Goal: Information Seeking & Learning: Learn about a topic

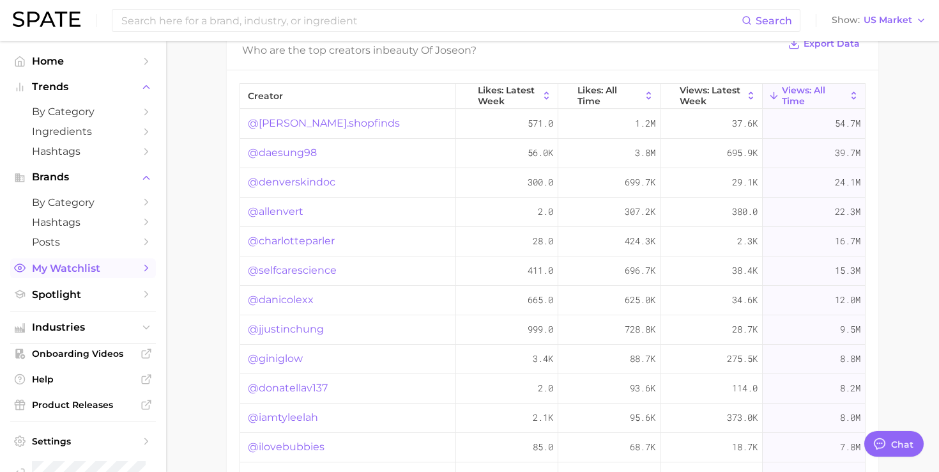
click at [86, 274] on span "My Watchlist" at bounding box center [83, 268] width 102 height 12
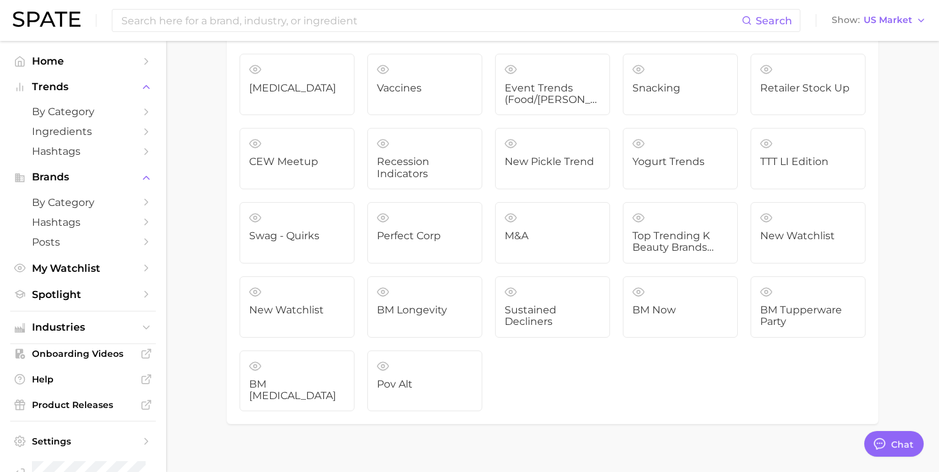
scroll to position [838, 0]
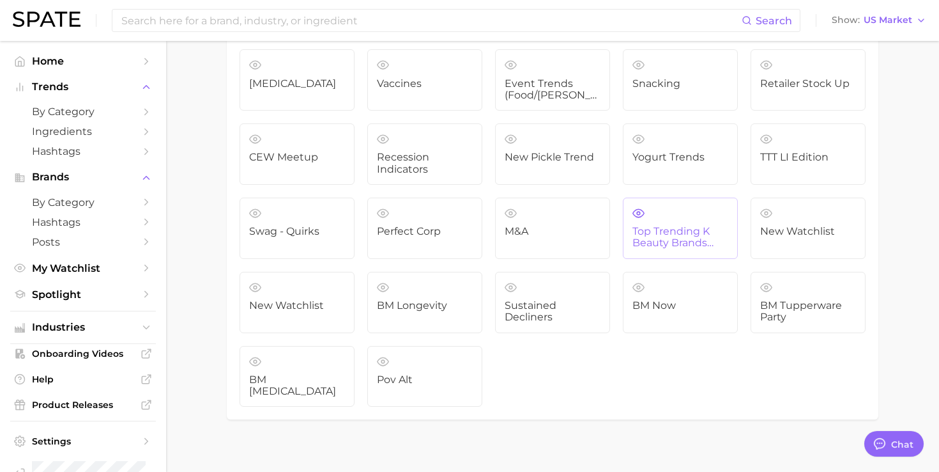
click at [705, 239] on span "Top Trending K Beauty Brands (NIQ x Spate)" at bounding box center [681, 238] width 96 height 24
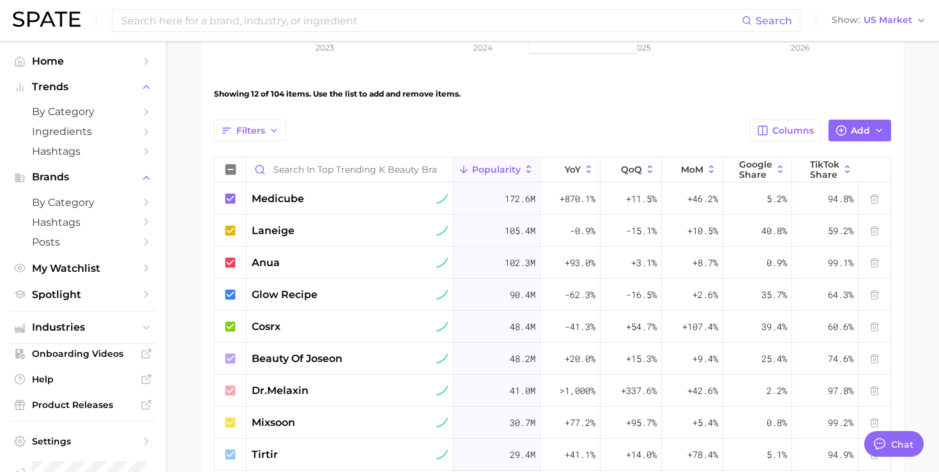
scroll to position [385, 0]
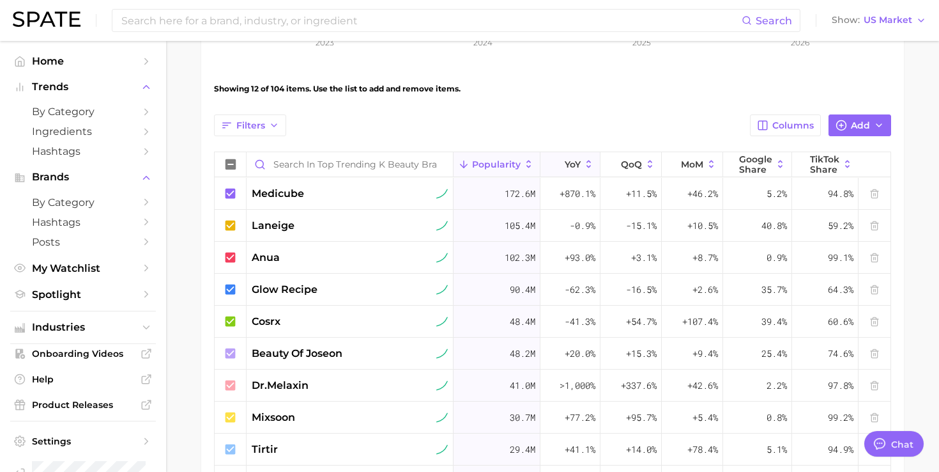
click at [569, 167] on span "YoY" at bounding box center [573, 164] width 16 height 10
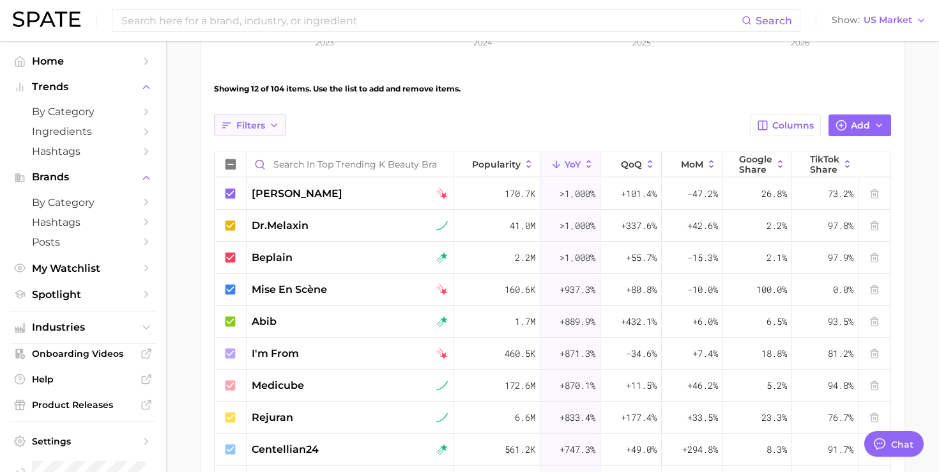
click at [267, 121] on button "Filters" at bounding box center [250, 125] width 72 height 22
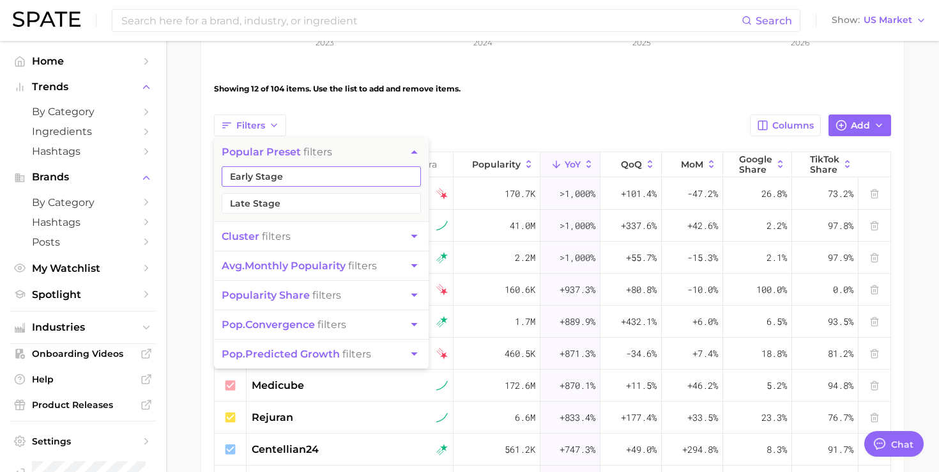
click at [263, 171] on button "Early Stage" at bounding box center [321, 176] width 199 height 20
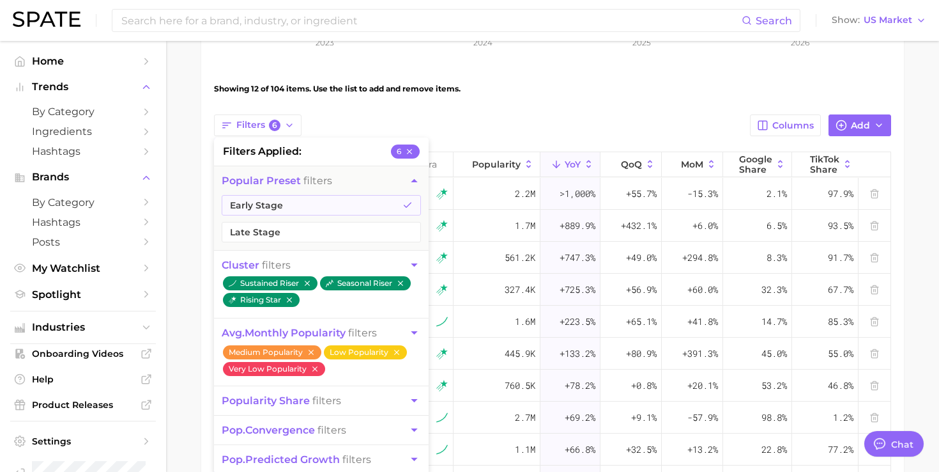
click at [385, 115] on div "Filters 6 filters applied 6 Popular Preset filters Early Stage Late Stage clust…" at bounding box center [552, 125] width 677 height 22
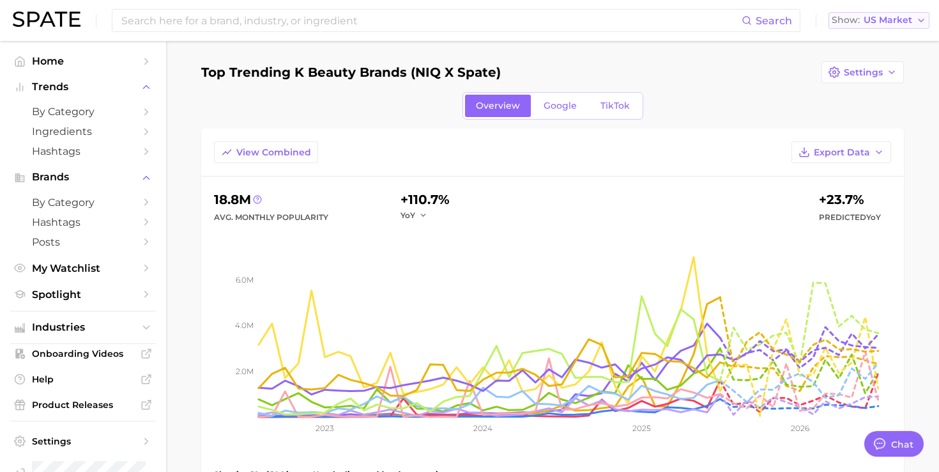
click at [861, 13] on button "Show US Market" at bounding box center [879, 20] width 101 height 17
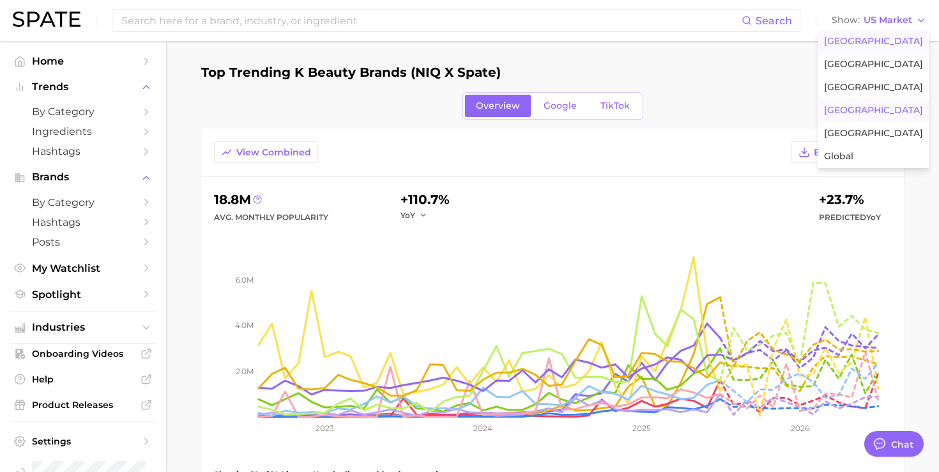
click at [860, 112] on span "[GEOGRAPHIC_DATA]" at bounding box center [873, 110] width 99 height 11
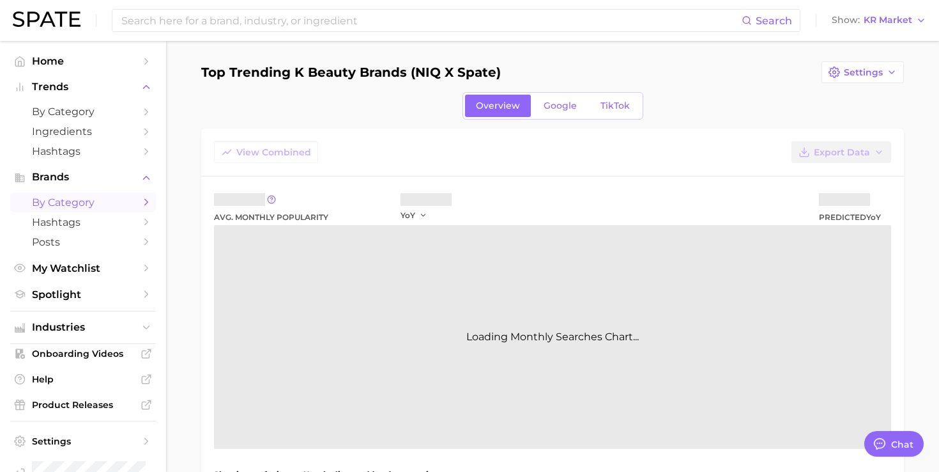
click at [93, 208] on span "by Category" at bounding box center [83, 202] width 102 height 12
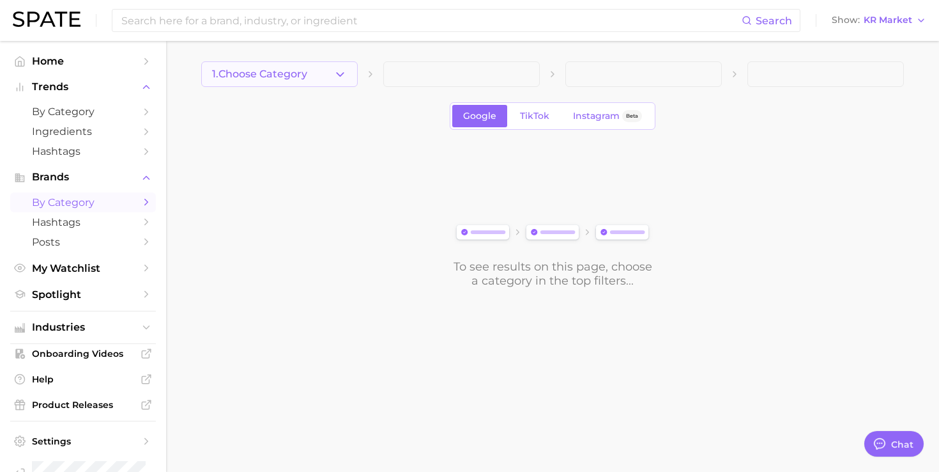
click at [352, 61] on button "1. Choose Category" at bounding box center [279, 74] width 157 height 26
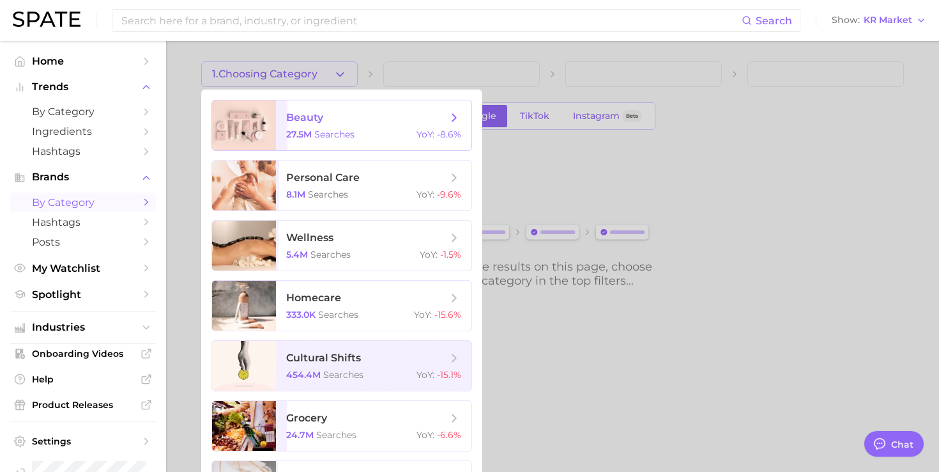
click at [334, 136] on span "searches" at bounding box center [334, 134] width 40 height 12
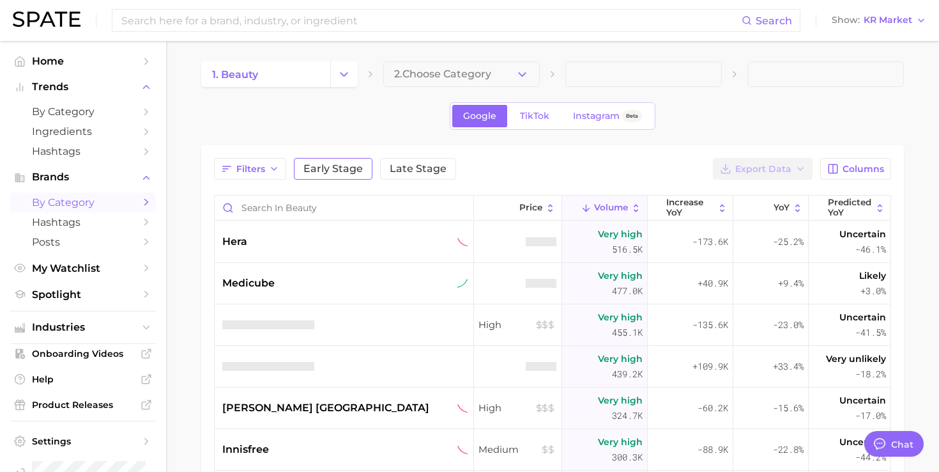
click at [344, 166] on span "Early Stage" at bounding box center [333, 169] width 59 height 10
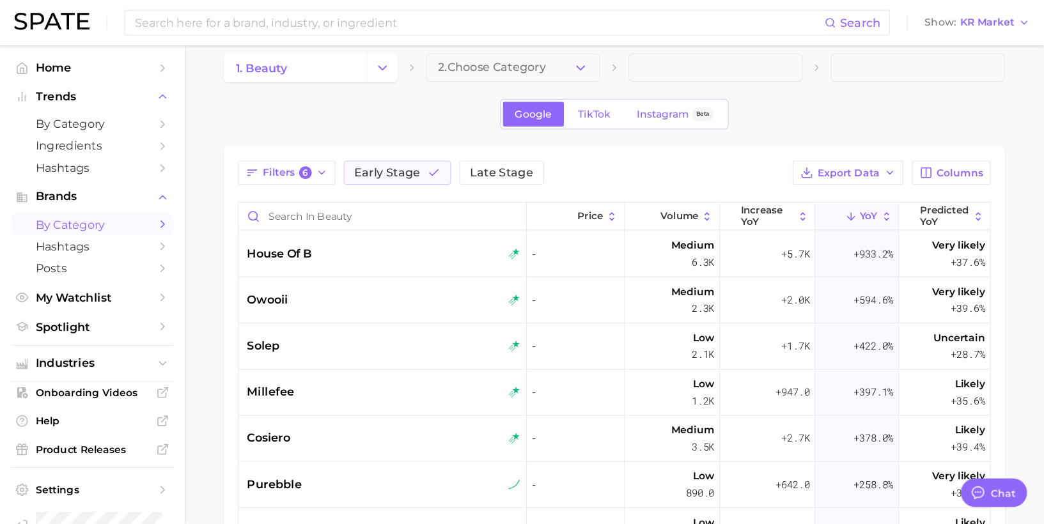
scroll to position [16, 0]
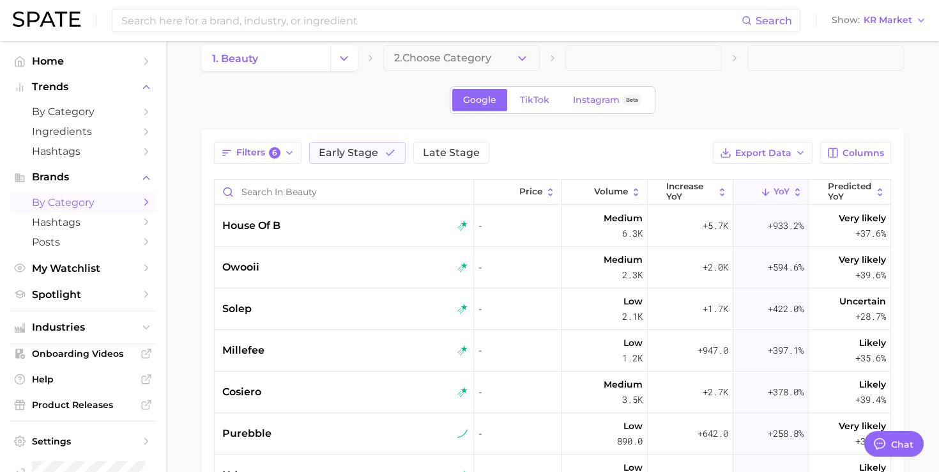
type textarea "x"
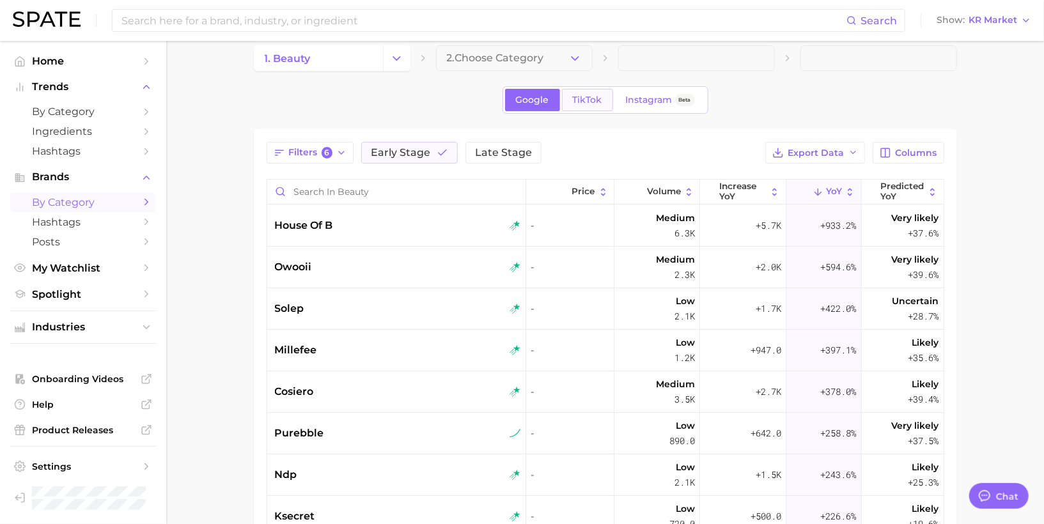
click at [585, 100] on span "TikTok" at bounding box center [587, 100] width 29 height 11
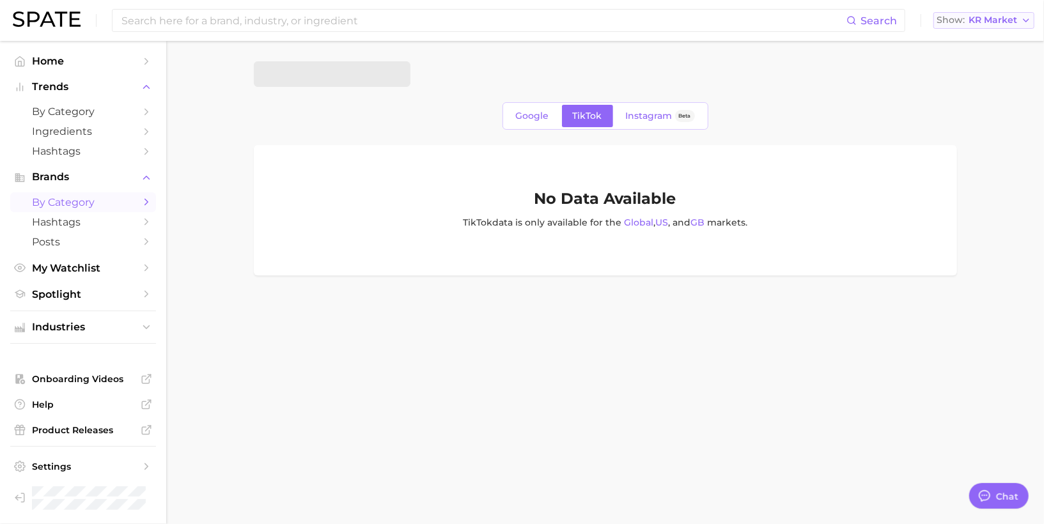
click at [939, 20] on span "KR Market" at bounding box center [992, 20] width 49 height 7
click at [844, 66] on div at bounding box center [605, 74] width 703 height 26
click at [537, 116] on span "Google" at bounding box center [532, 116] width 33 height 11
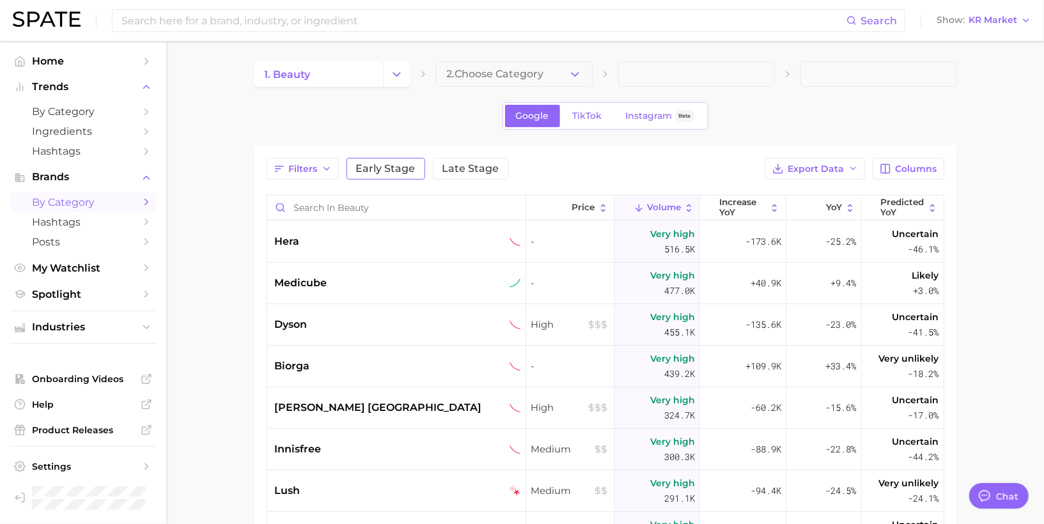
click at [393, 169] on span "Early Stage" at bounding box center [385, 169] width 59 height 10
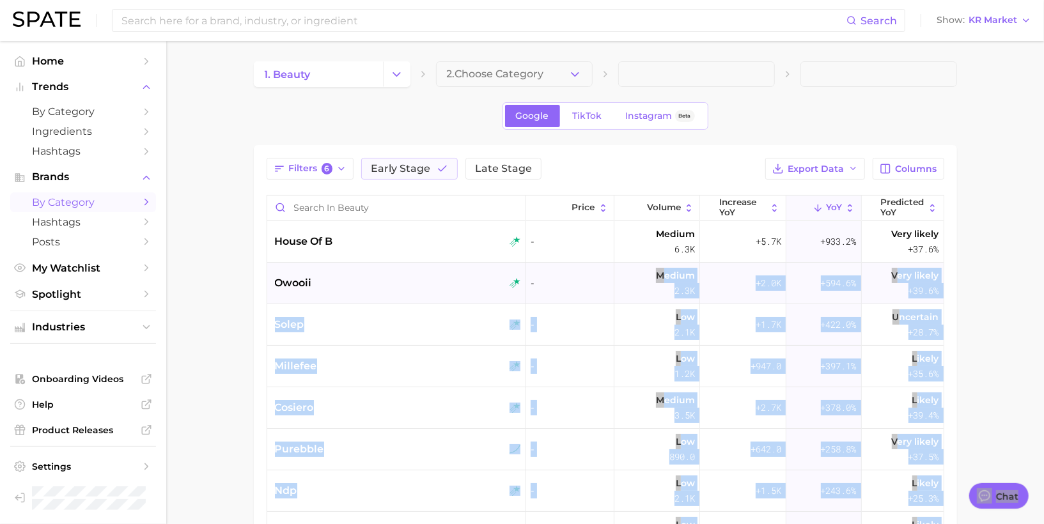
drag, startPoint x: 650, startPoint y: 314, endPoint x: 587, endPoint y: 300, distance: 64.8
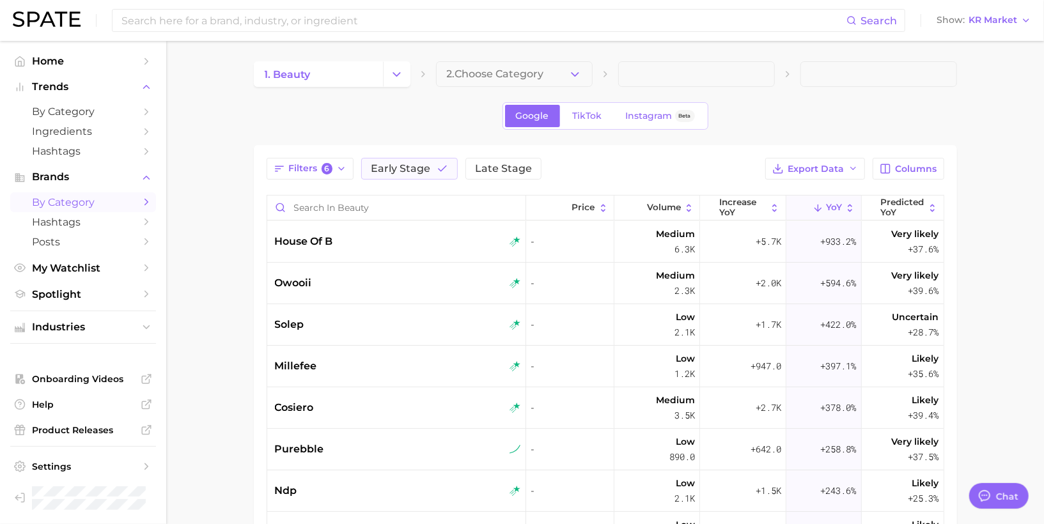
click at [725, 158] on div "Filters 6 Early Stage Late Stage Export Data Columns" at bounding box center [604, 169] width 677 height 22
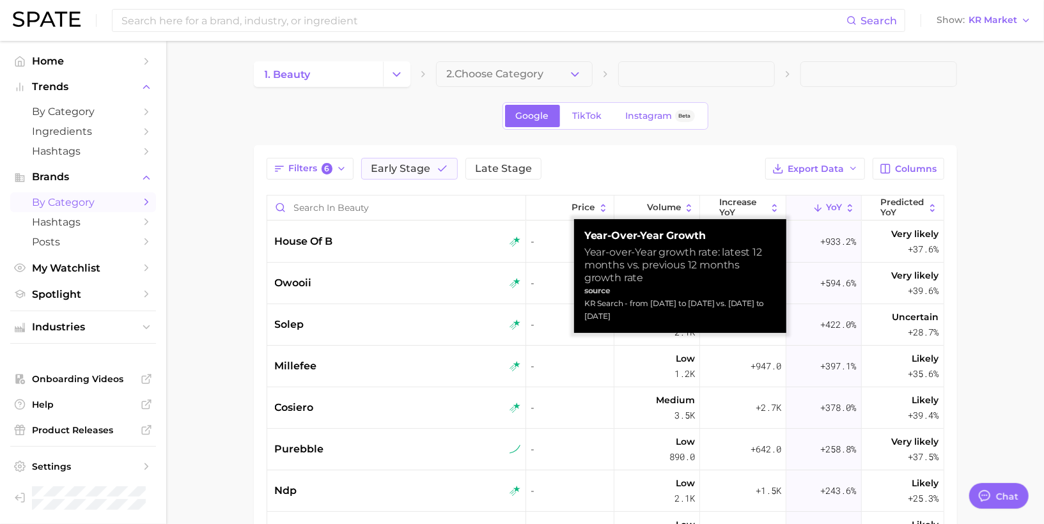
drag, startPoint x: 651, startPoint y: 315, endPoint x: 584, endPoint y: 301, distance: 67.9
click at [584, 301] on div "KR Search - from [DATE] to [DATE] vs. [DATE] to [DATE]" at bounding box center [680, 310] width 192 height 26
copy div "KR Search - from [DATE] to [DATE] vs. [DATE] to [DATE]"
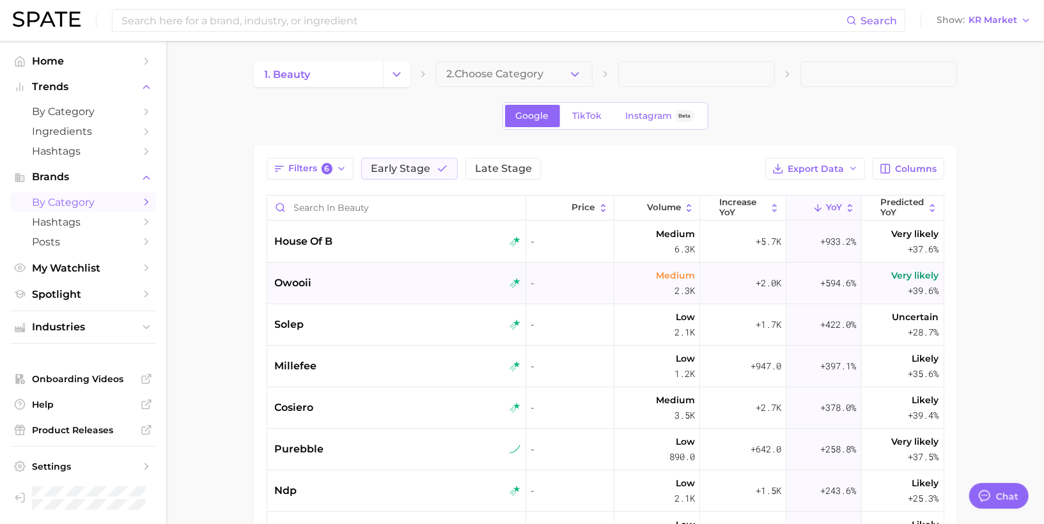
click at [297, 281] on span "owooii" at bounding box center [293, 282] width 37 height 15
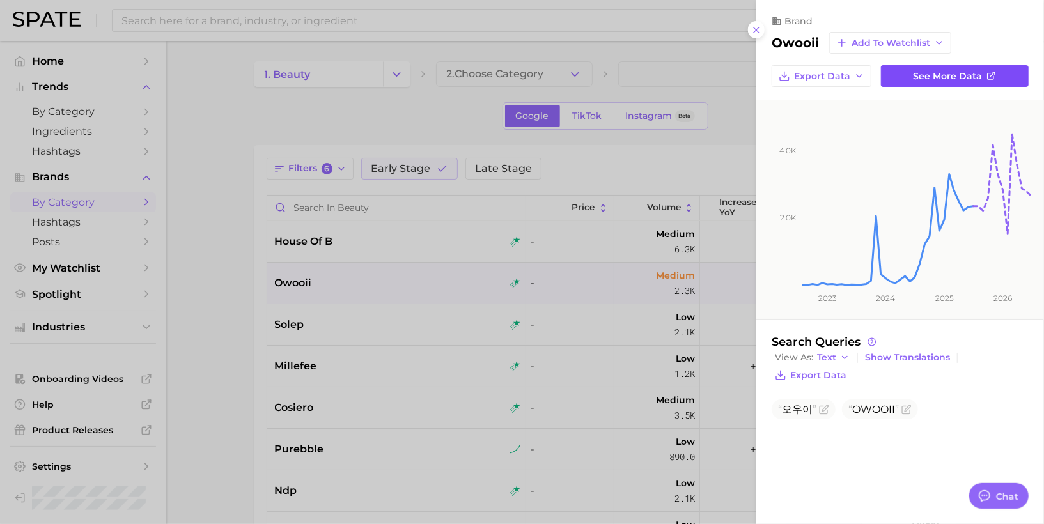
click at [939, 75] on span "See more data" at bounding box center [947, 76] width 69 height 11
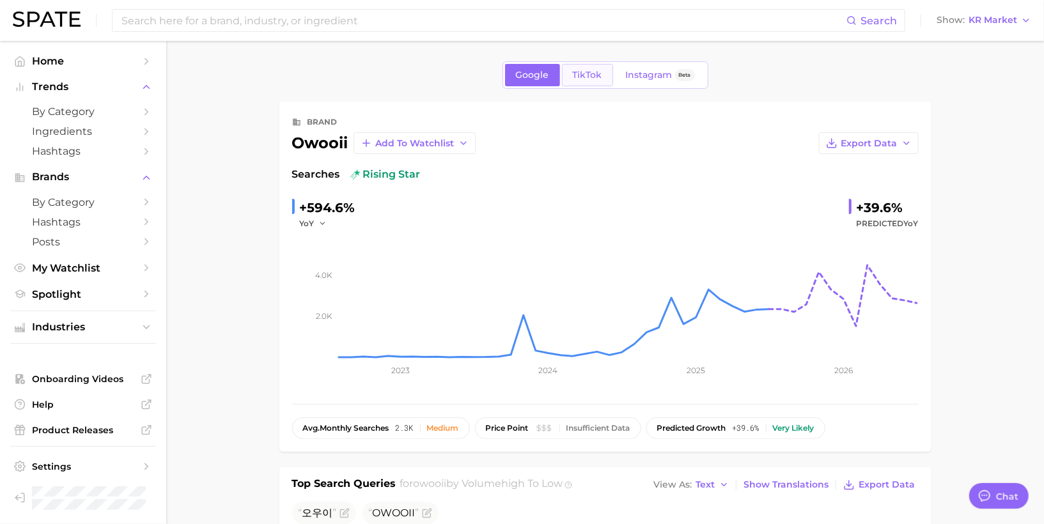
click at [593, 70] on span "TikTok" at bounding box center [587, 75] width 29 height 11
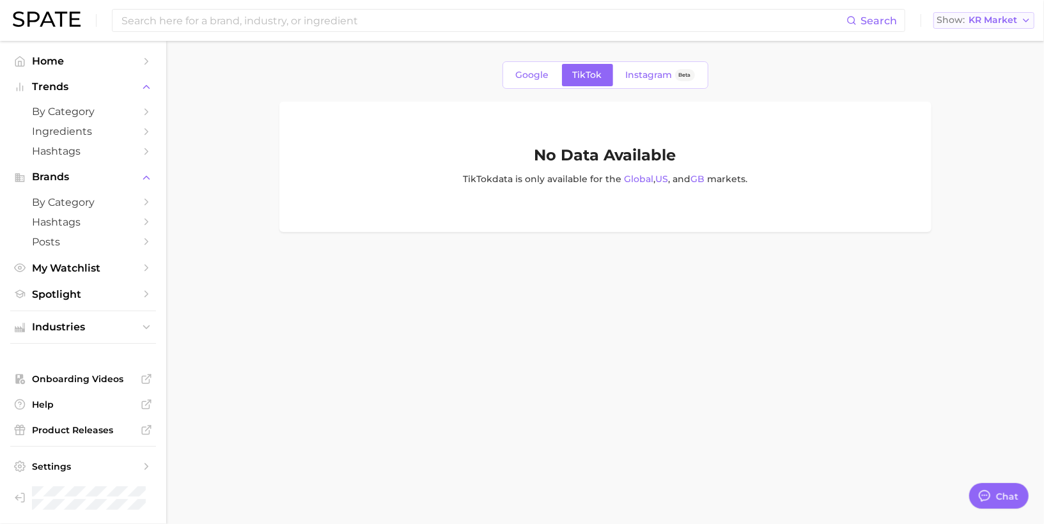
click at [939, 17] on span "KR Market" at bounding box center [992, 20] width 49 height 7
click at [939, 156] on span "Global" at bounding box center [943, 156] width 29 height 11
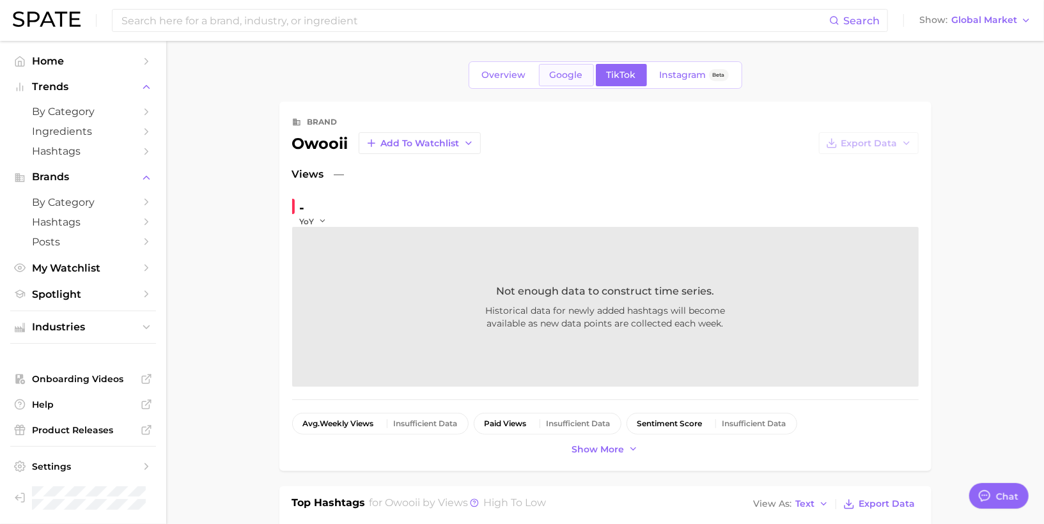
click at [564, 70] on span "Google" at bounding box center [566, 75] width 33 height 11
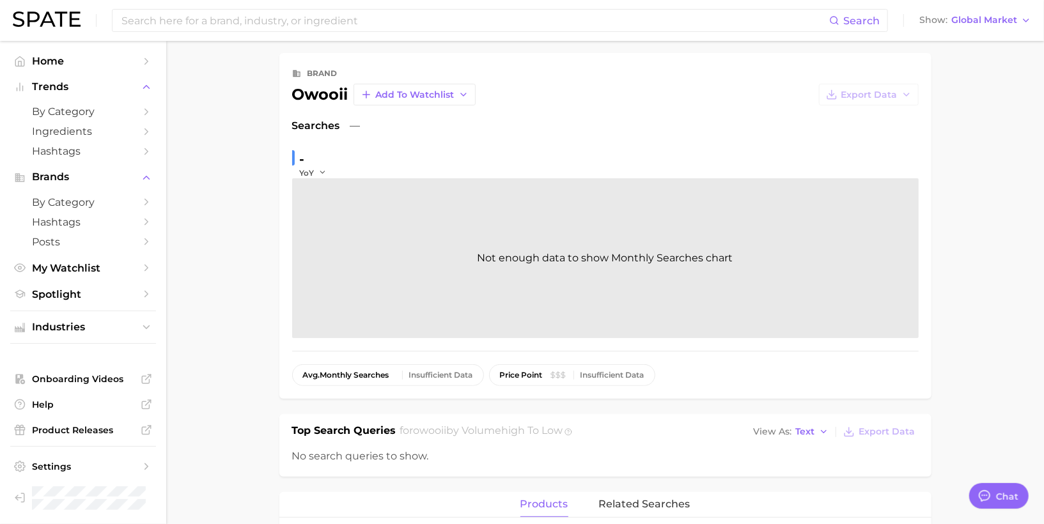
scroll to position [5, 0]
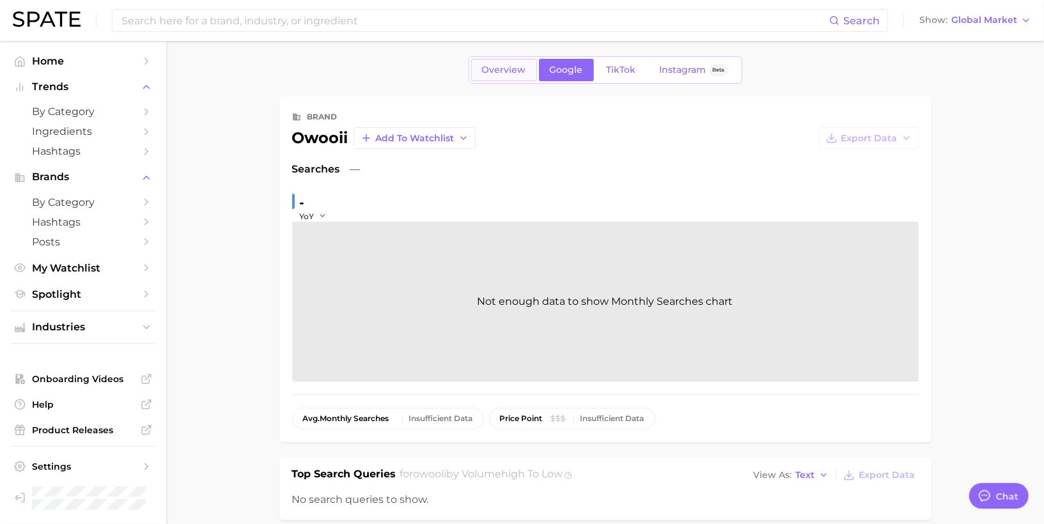
click at [500, 63] on link "Overview" at bounding box center [504, 70] width 66 height 22
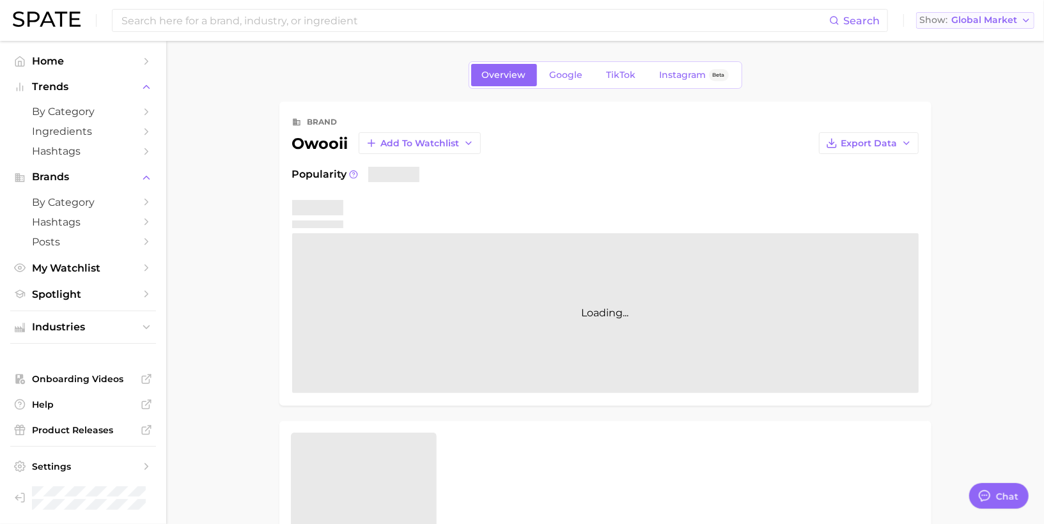
click at [939, 19] on span "Global Market" at bounding box center [984, 20] width 66 height 7
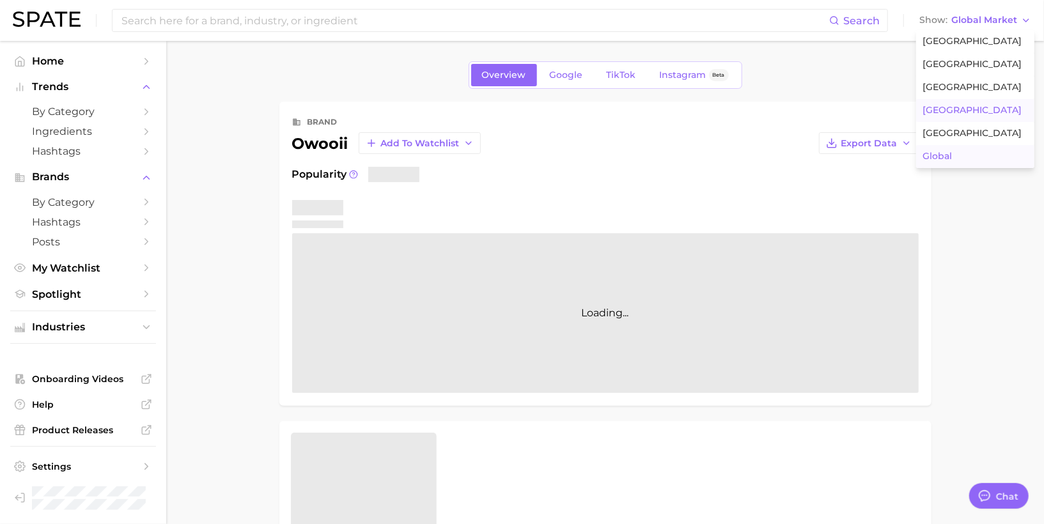
click at [939, 107] on span "[GEOGRAPHIC_DATA]" at bounding box center [971, 110] width 99 height 11
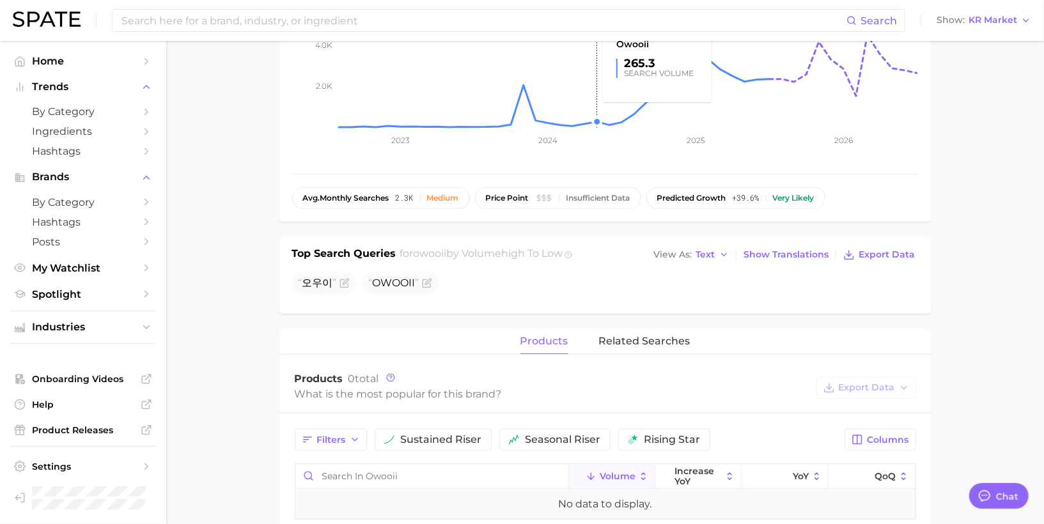
scroll to position [234, 0]
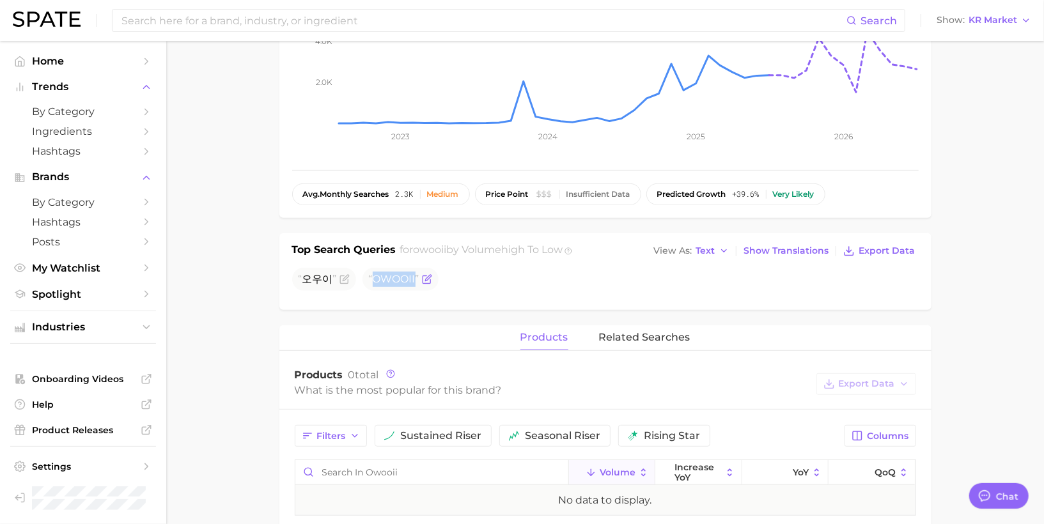
drag, startPoint x: 369, startPoint y: 277, endPoint x: 412, endPoint y: 276, distance: 43.5
click at [412, 276] on span "OWOOII" at bounding box center [394, 279] width 50 height 12
copy span "OWOOII"
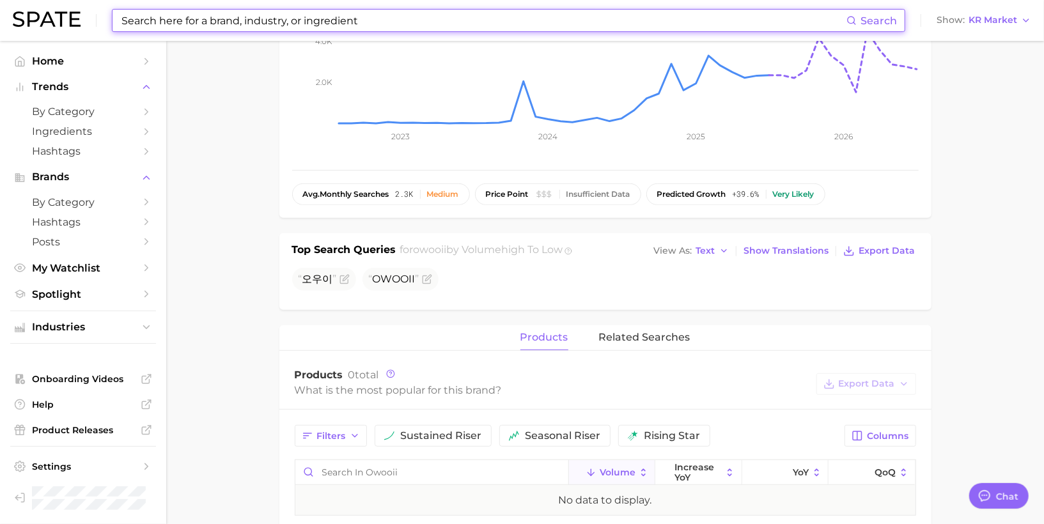
click at [279, 15] on input at bounding box center [483, 21] width 726 height 22
paste input "OWOOII"
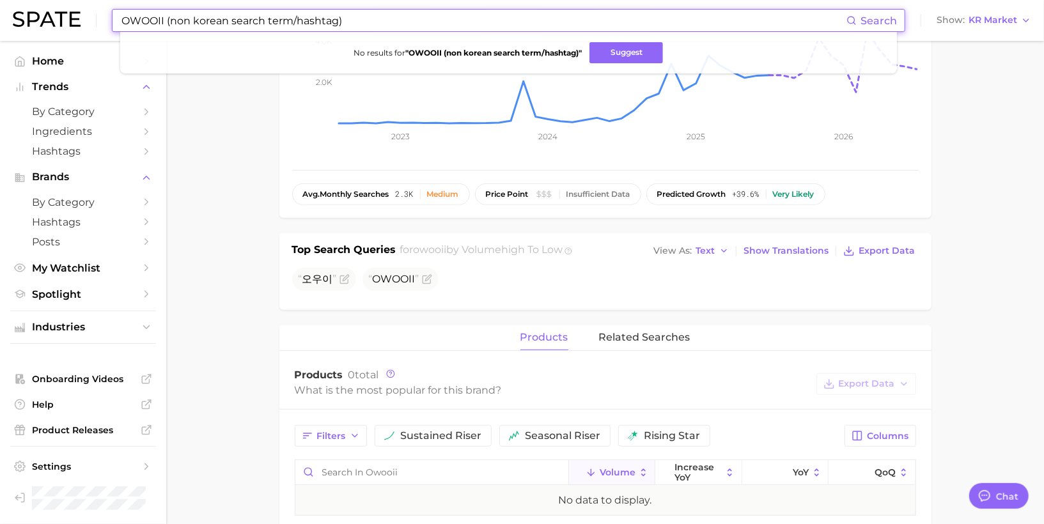
click at [226, 22] on input "OWOOII (non korean search term/hashtag)" at bounding box center [483, 21] width 726 height 22
drag, startPoint x: 259, startPoint y: 20, endPoint x: 228, endPoint y: 20, distance: 32.0
click at [228, 20] on input "OWOOII (non korean brand search term/hashtag)" at bounding box center [483, 21] width 726 height 22
type input "OWOOII (non korean search term/hashtag)"
click at [617, 48] on button "Suggest" at bounding box center [625, 52] width 73 height 21
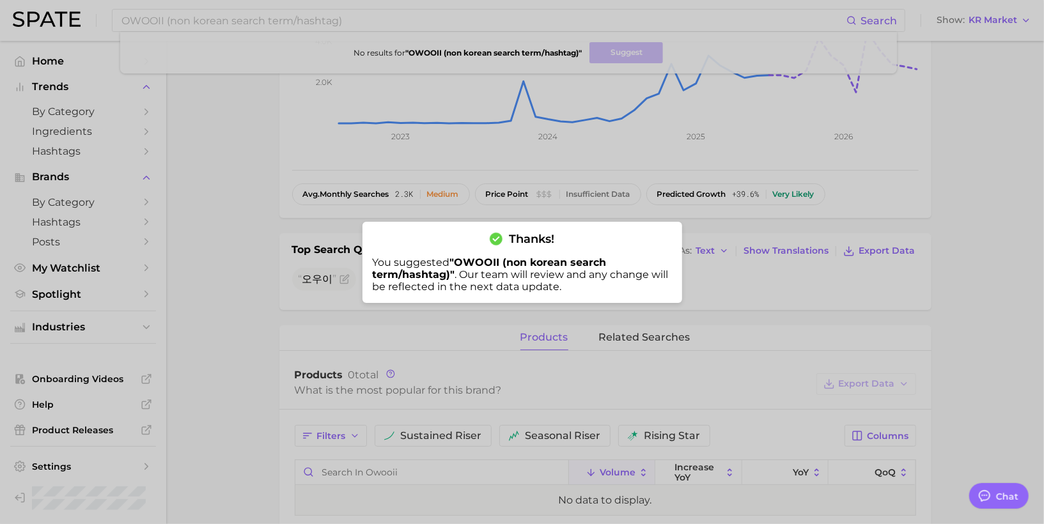
click at [614, 144] on div at bounding box center [522, 262] width 1044 height 524
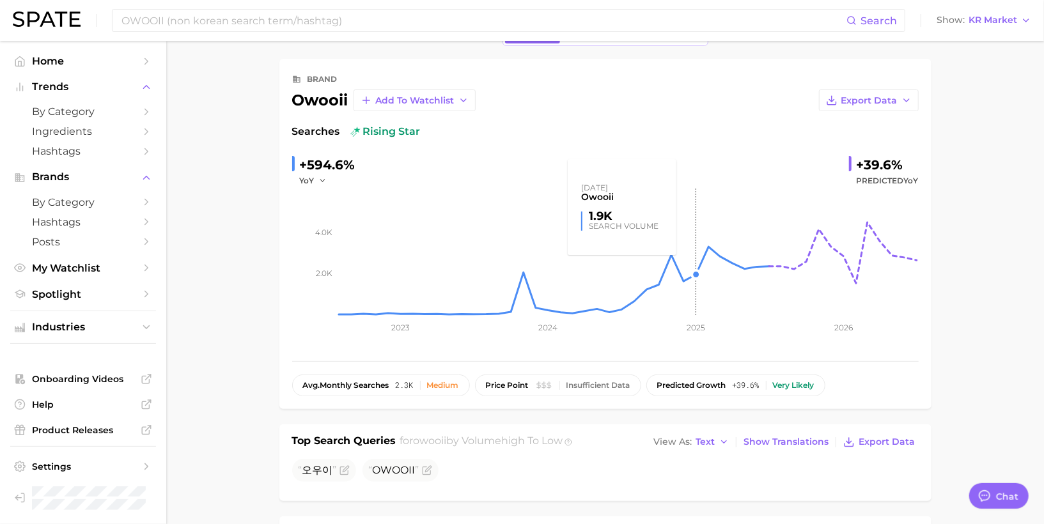
scroll to position [0, 0]
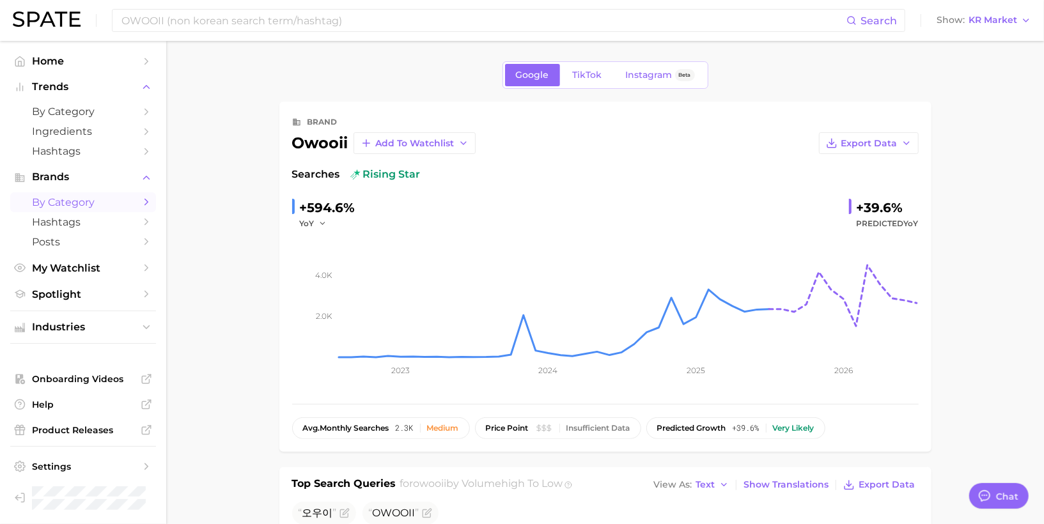
click at [31, 204] on link "by Category" at bounding box center [83, 202] width 146 height 20
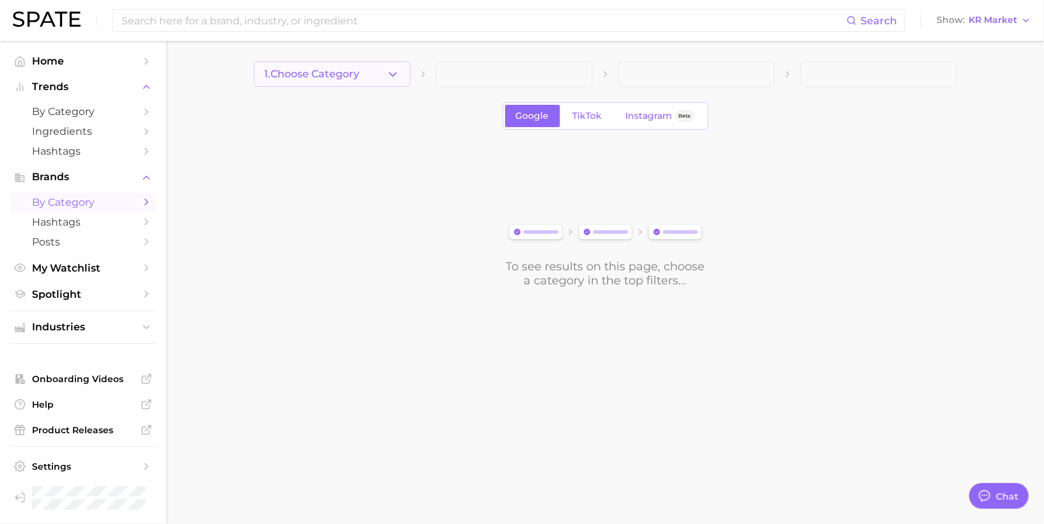
click at [374, 75] on button "1. Choose Category" at bounding box center [332, 74] width 157 height 26
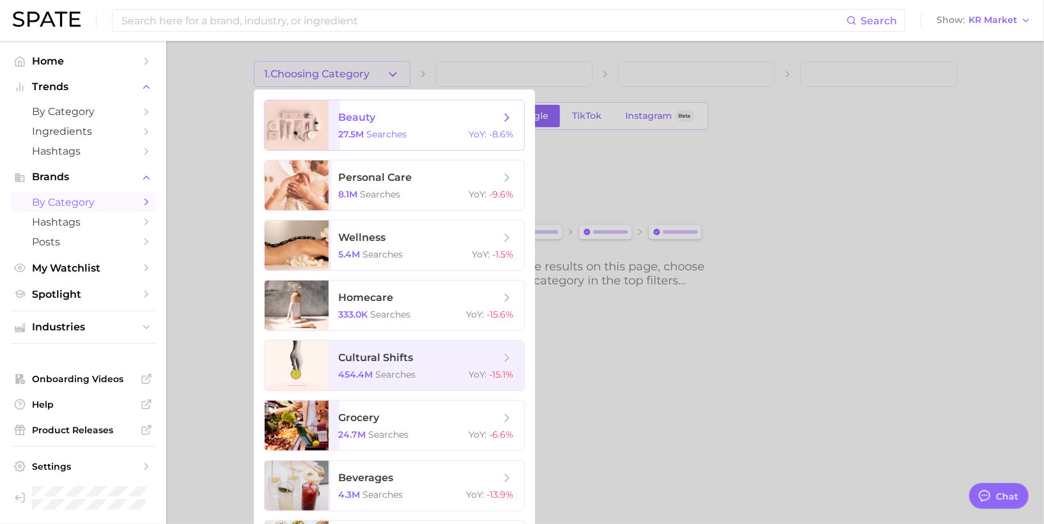
click at [368, 111] on span "beauty" at bounding box center [357, 117] width 37 height 12
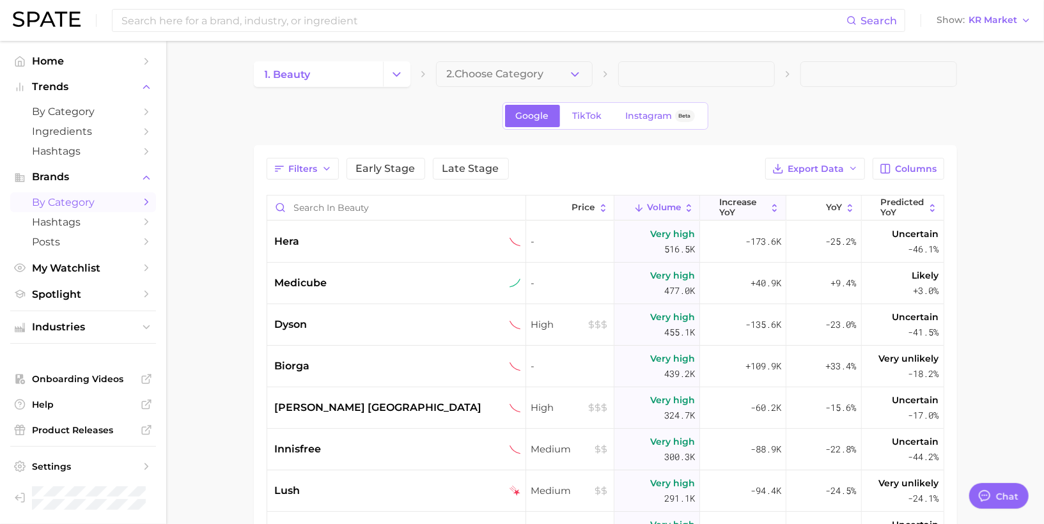
click at [729, 200] on span "increase YoY" at bounding box center [742, 207] width 47 height 20
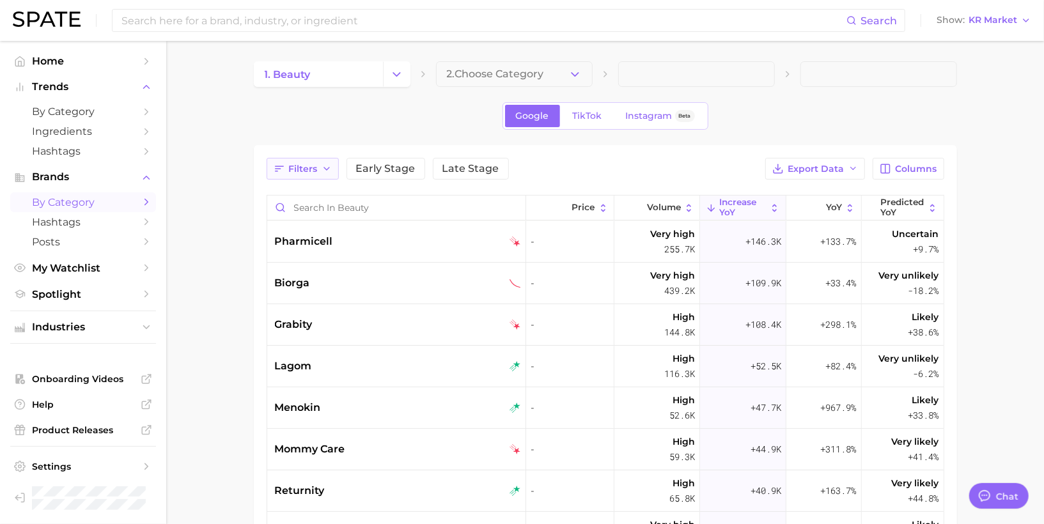
click at [313, 171] on span "Filters" at bounding box center [303, 169] width 29 height 11
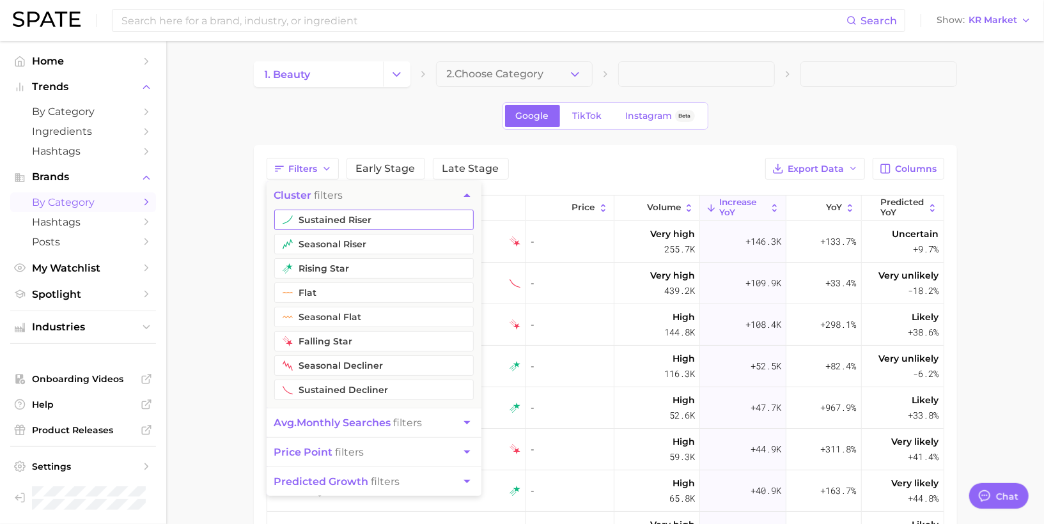
click at [302, 213] on button "sustained riser" at bounding box center [373, 220] width 199 height 20
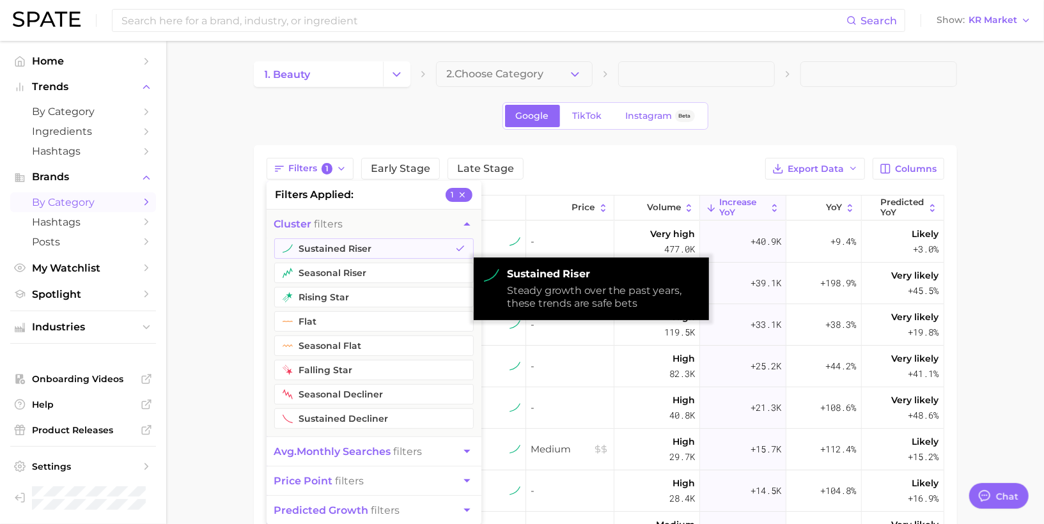
drag, startPoint x: 302, startPoint y: 245, endPoint x: 244, endPoint y: 235, distance: 58.5
click at [244, 235] on main "1. beauty 2. Choose Category Google TikTok Instagram Beta Filters 1 filters app…" at bounding box center [604, 418] width 877 height 755
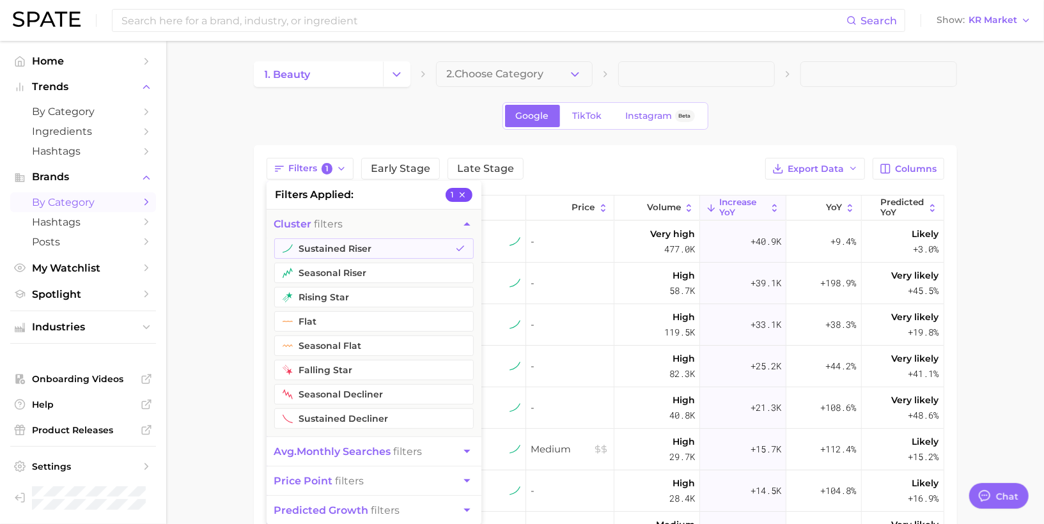
click at [458, 188] on button "1" at bounding box center [458, 195] width 27 height 14
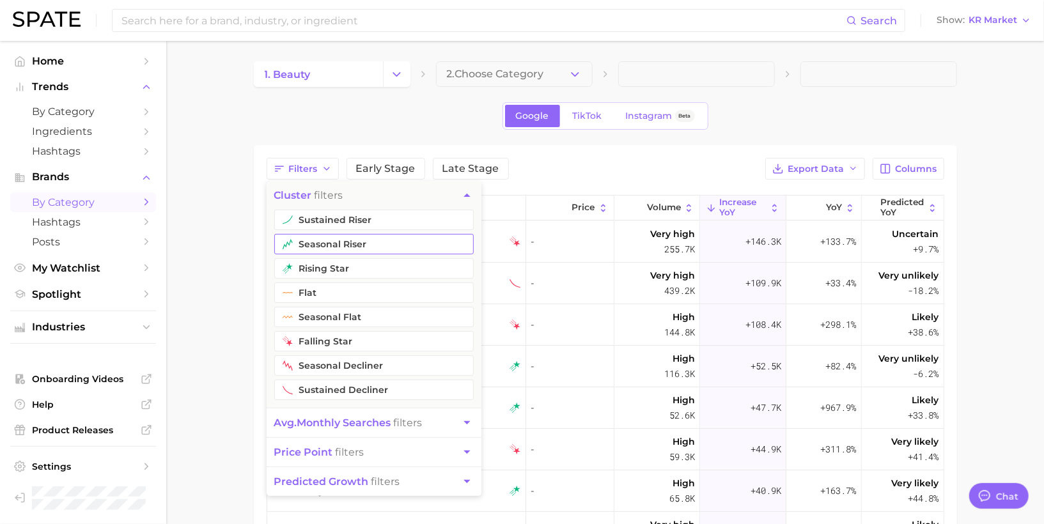
click at [399, 239] on button "seasonal riser" at bounding box center [373, 244] width 199 height 20
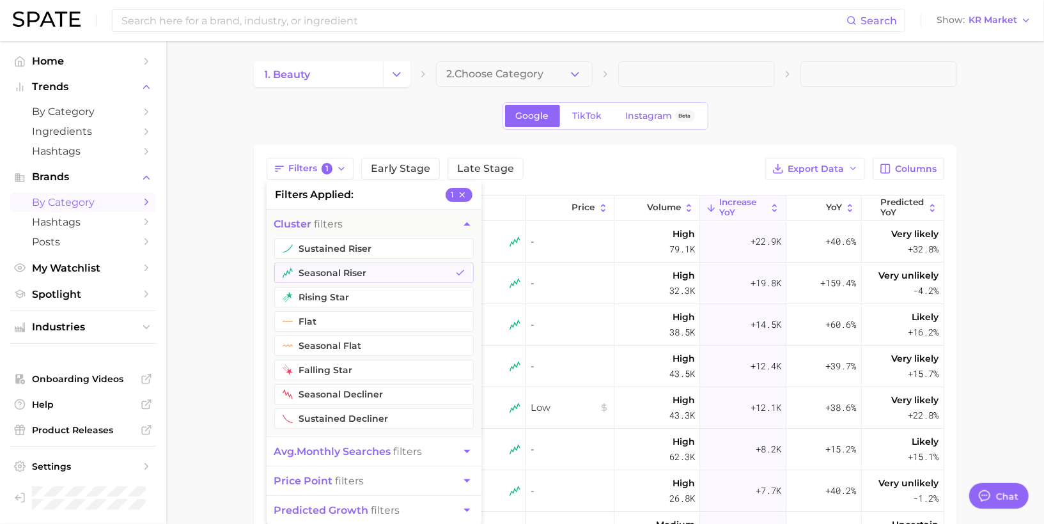
click at [559, 158] on div "Filters 1 filters applied 1 cluster filters sustained riser seasonal riser risi…" at bounding box center [604, 169] width 677 height 22
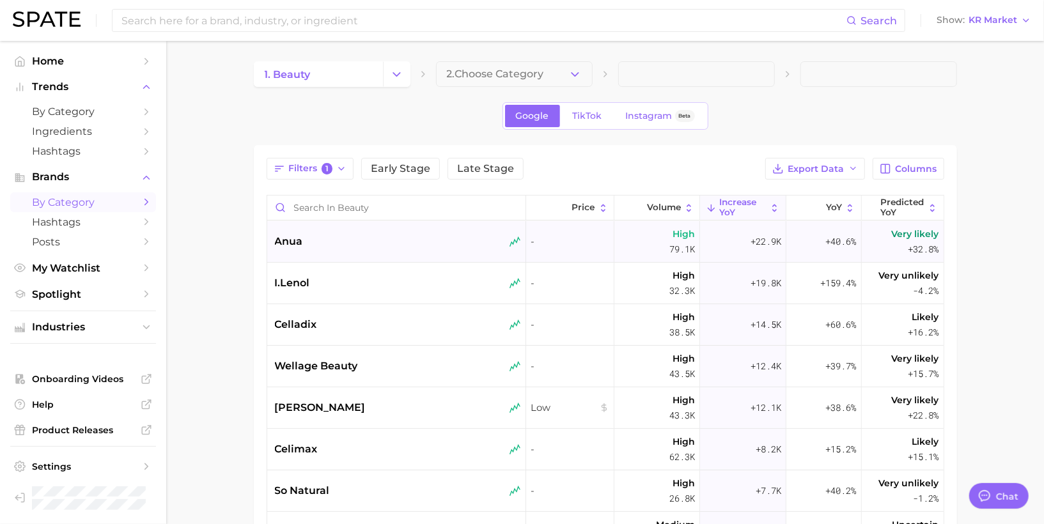
click at [385, 236] on div "anua" at bounding box center [398, 241] width 246 height 15
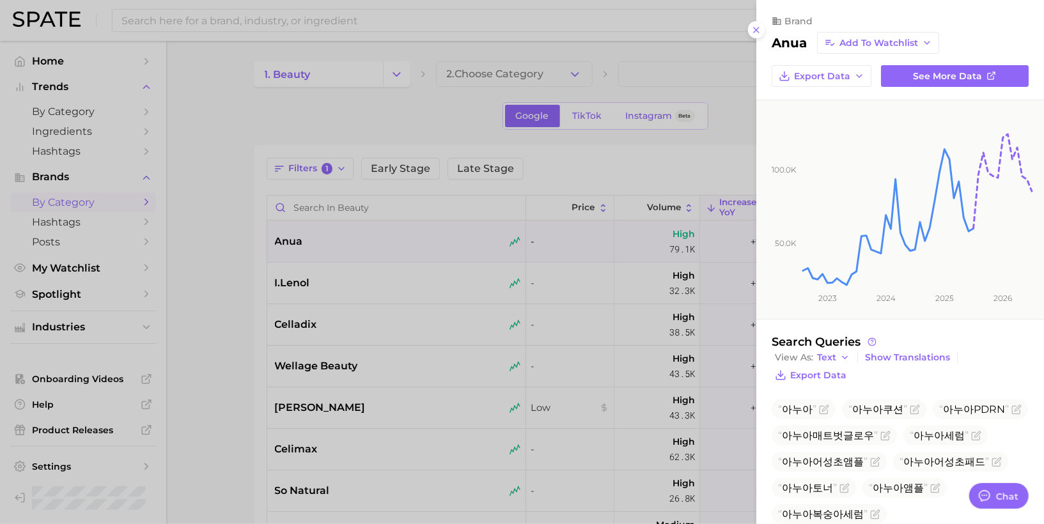
click at [369, 268] on div at bounding box center [522, 262] width 1044 height 524
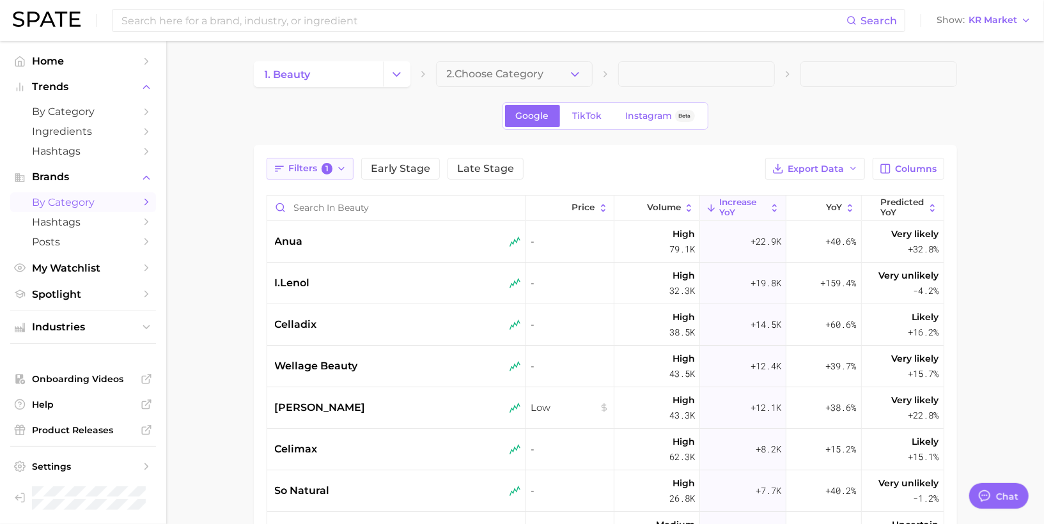
click at [336, 171] on icon "button" at bounding box center [341, 169] width 10 height 10
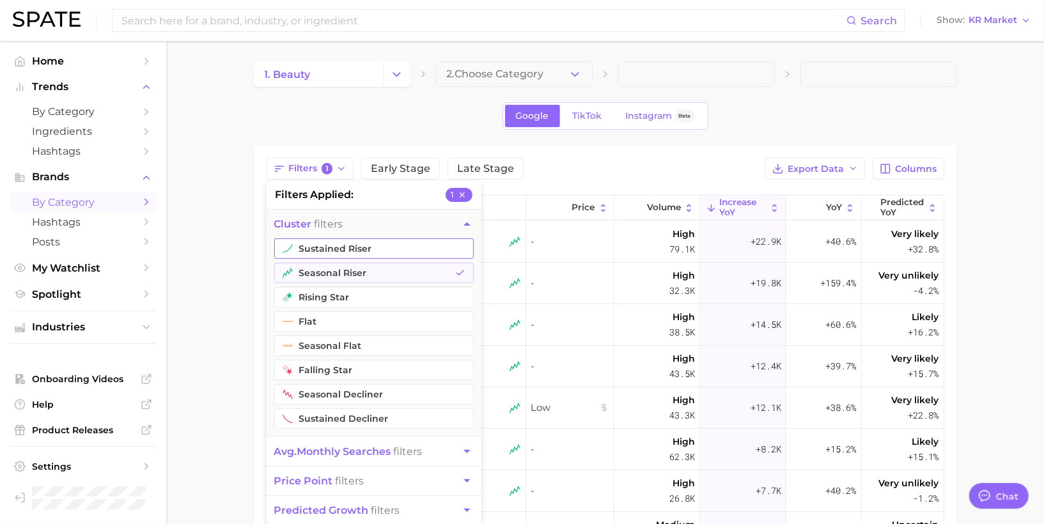
click at [327, 246] on button "sustained riser" at bounding box center [373, 248] width 199 height 20
click at [325, 293] on button "rising star" at bounding box center [373, 297] width 199 height 20
click at [220, 277] on main "1. beauty 2. Choose Category Google TikTok Instagram Beta Filters 3 filters app…" at bounding box center [604, 418] width 877 height 755
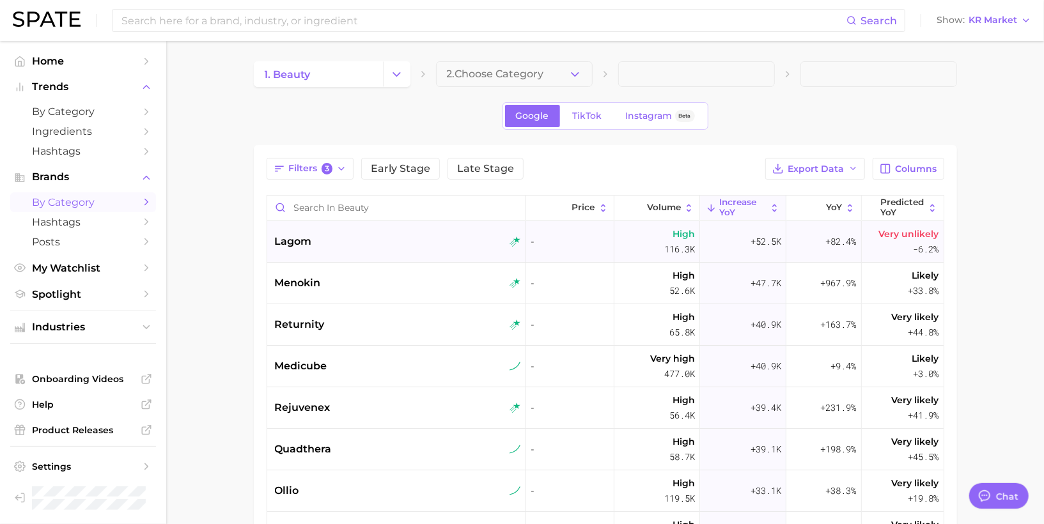
click at [328, 243] on div "lagom" at bounding box center [398, 241] width 246 height 15
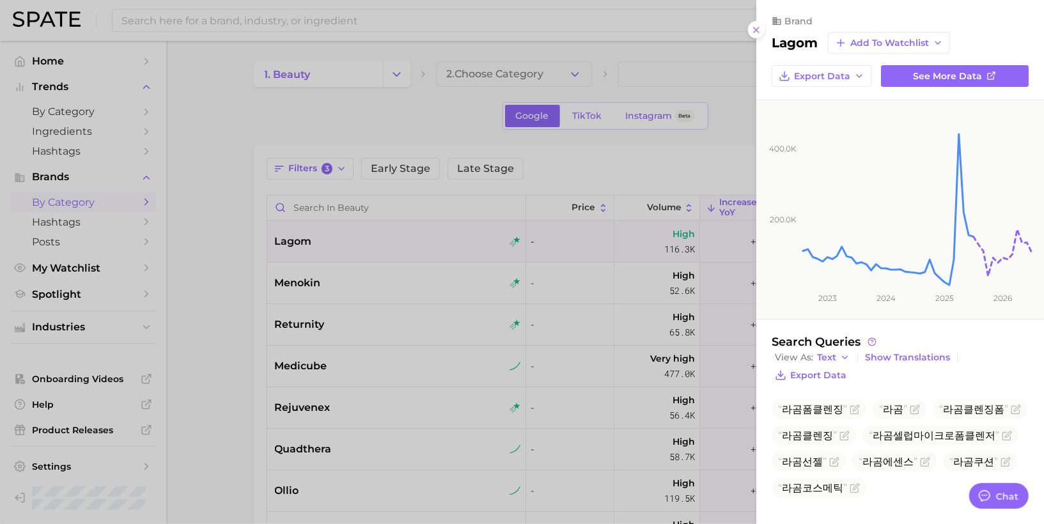
click at [339, 288] on div at bounding box center [522, 262] width 1044 height 524
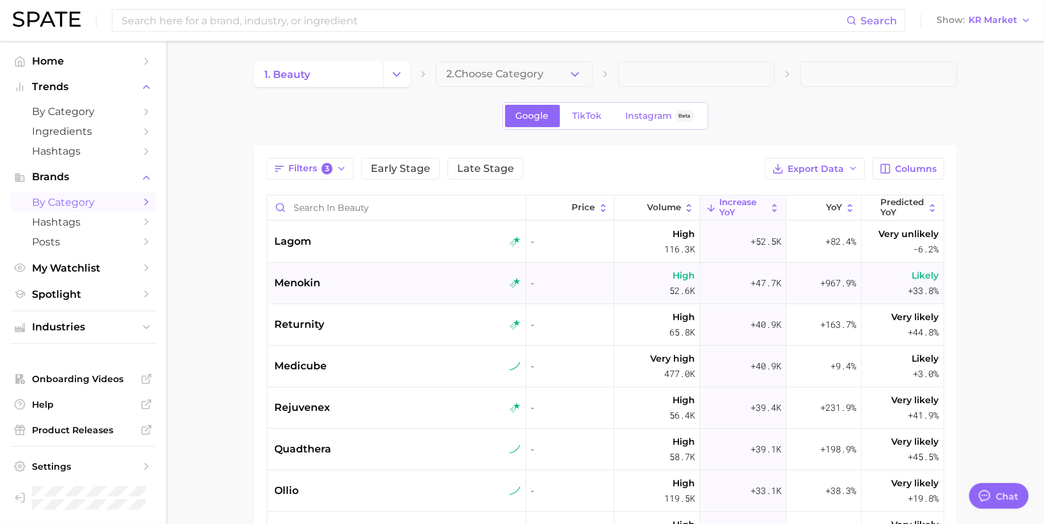
click at [325, 287] on div "menokin" at bounding box center [398, 282] width 246 height 15
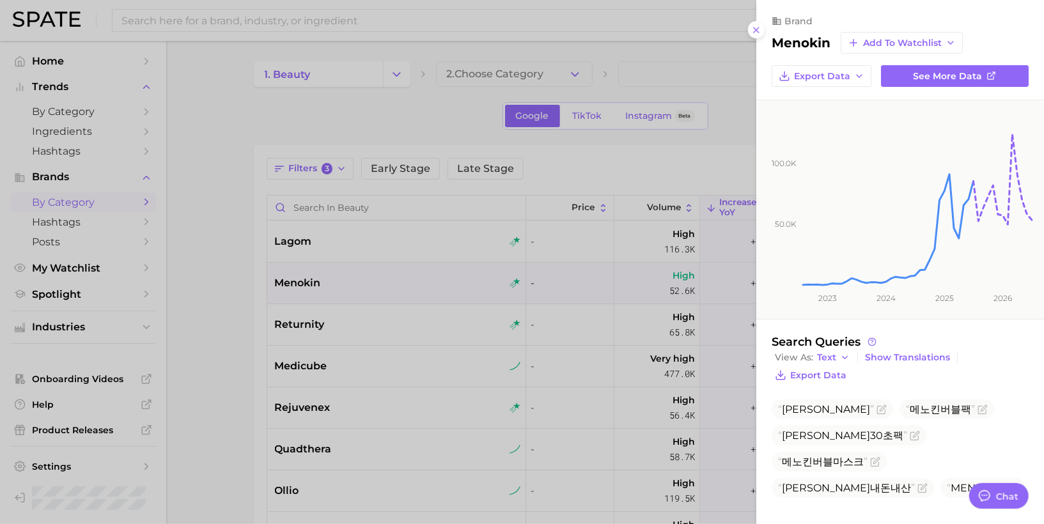
click at [314, 325] on div at bounding box center [522, 262] width 1044 height 524
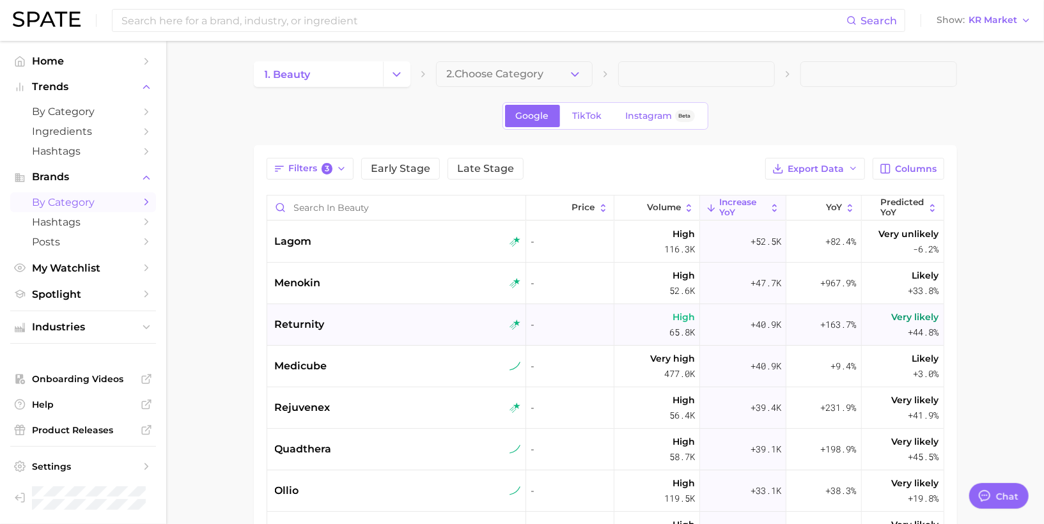
click at [314, 321] on span "returnity" at bounding box center [300, 324] width 50 height 15
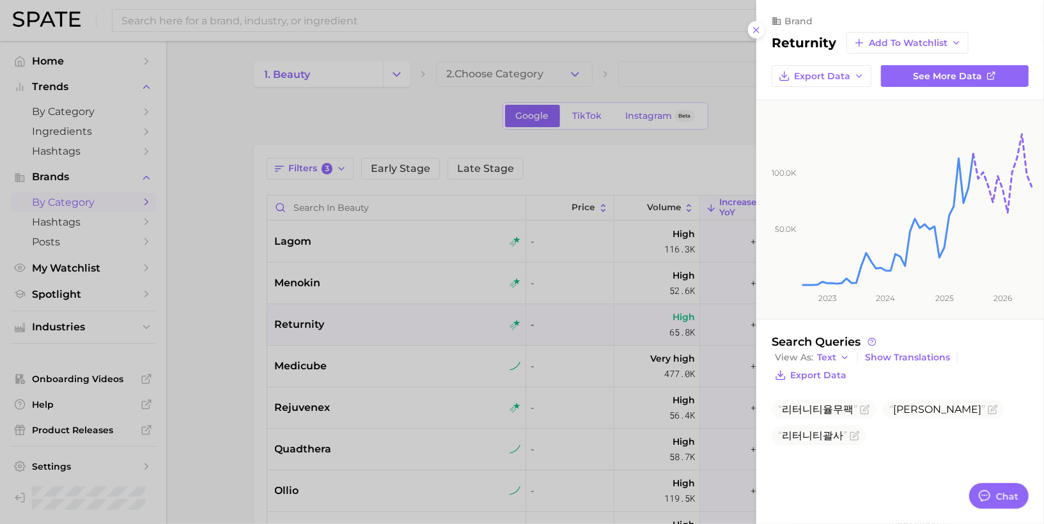
click at [341, 160] on div at bounding box center [522, 262] width 1044 height 524
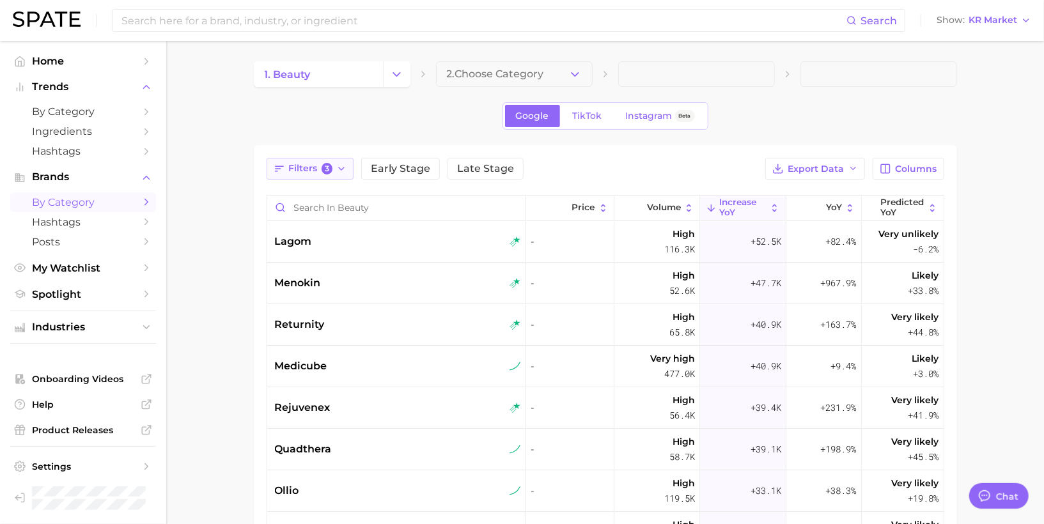
click at [339, 171] on icon "button" at bounding box center [341, 169] width 10 height 10
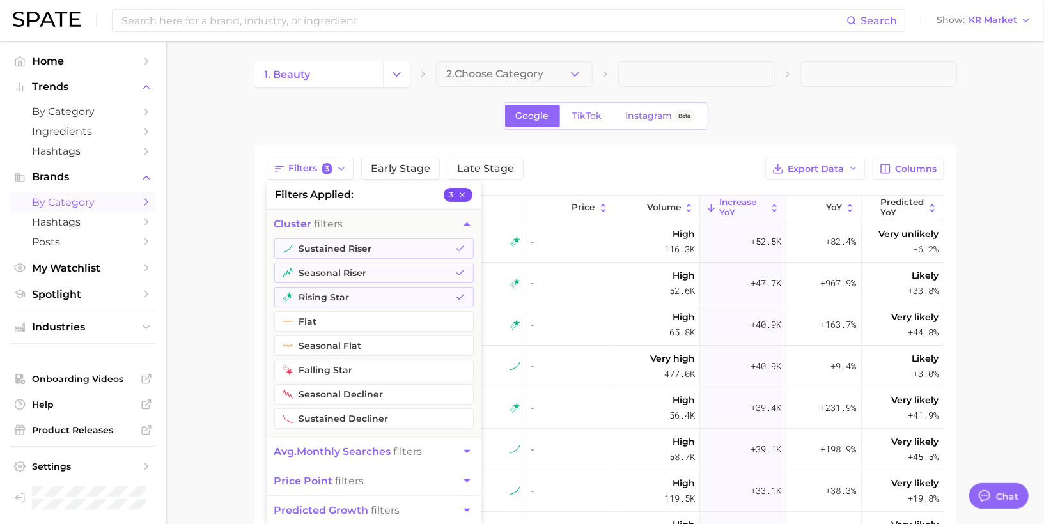
click at [466, 192] on icon "button" at bounding box center [462, 194] width 9 height 9
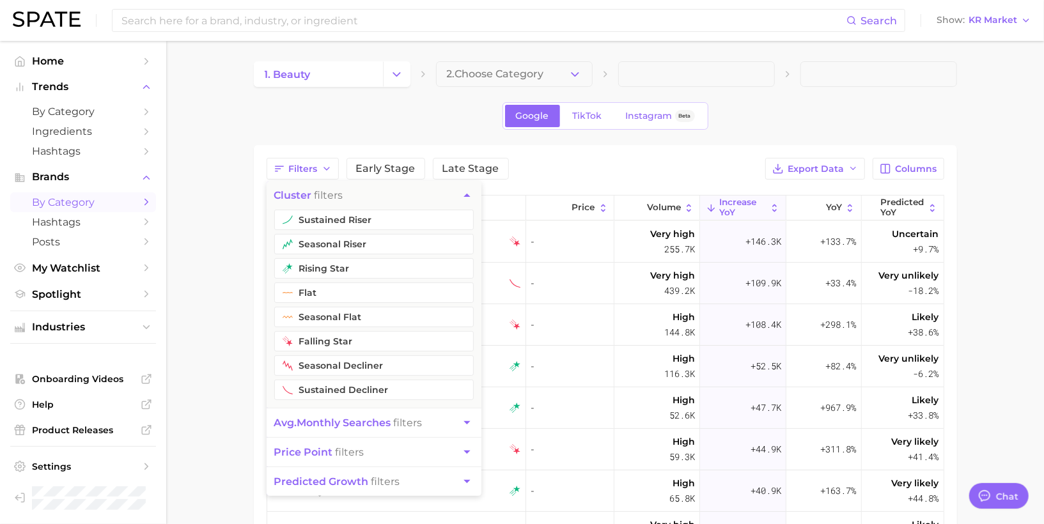
click at [199, 237] on main "1. beauty 2. Choose Category Google TikTok Instagram Beta Filters cluster filte…" at bounding box center [604, 418] width 877 height 755
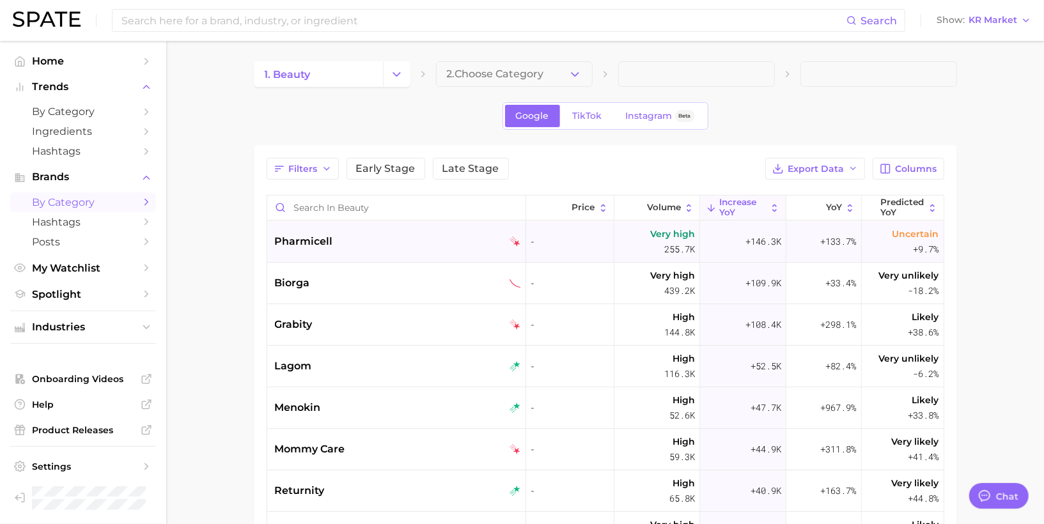
click at [295, 243] on span "pharmicell" at bounding box center [304, 241] width 58 height 15
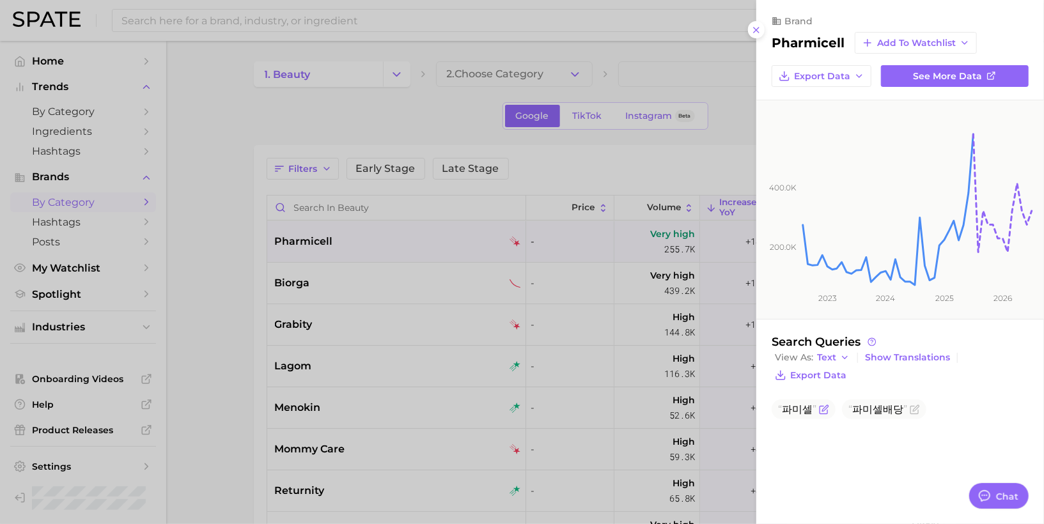
click at [801, 407] on span "파미셀" at bounding box center [797, 409] width 38 height 12
copy span "파미셀"
click at [398, 275] on div at bounding box center [522, 262] width 1044 height 524
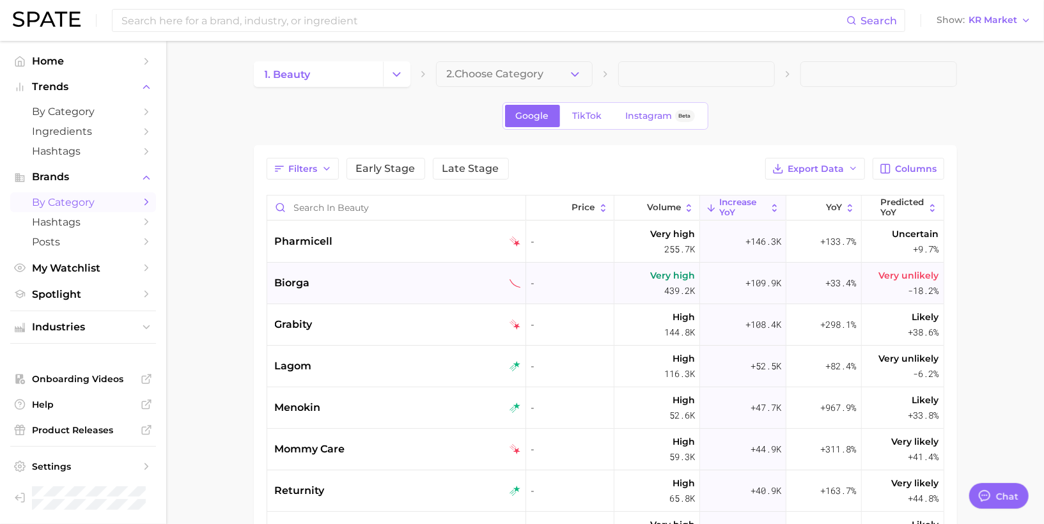
click at [392, 284] on div "biorga" at bounding box center [398, 282] width 246 height 15
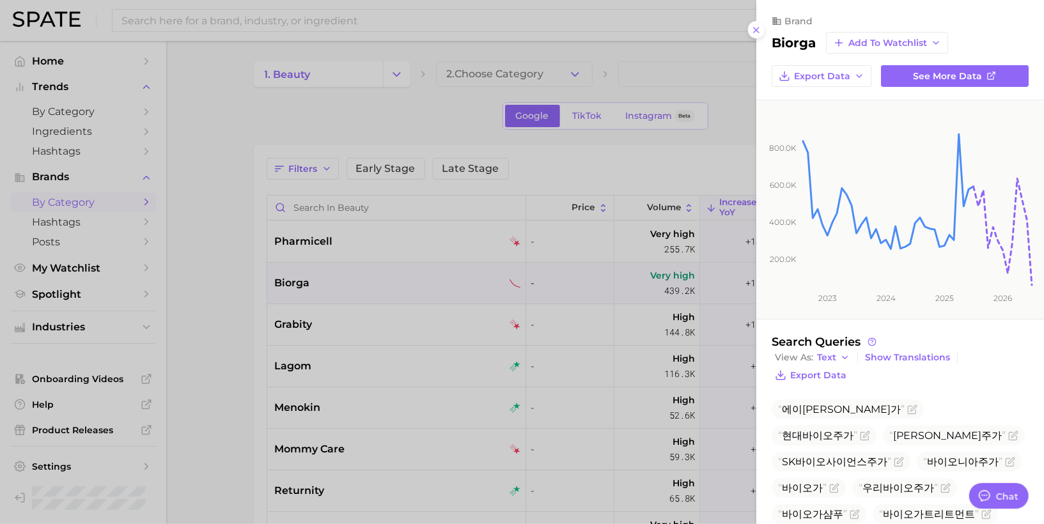
click at [381, 314] on div at bounding box center [522, 262] width 1044 height 524
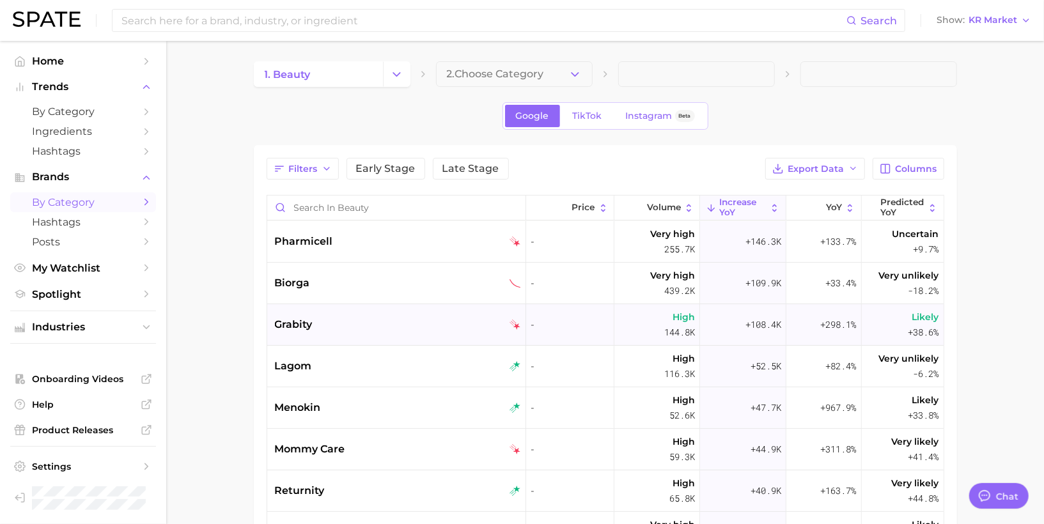
click at [377, 332] on div "grabity" at bounding box center [396, 325] width 259 height 42
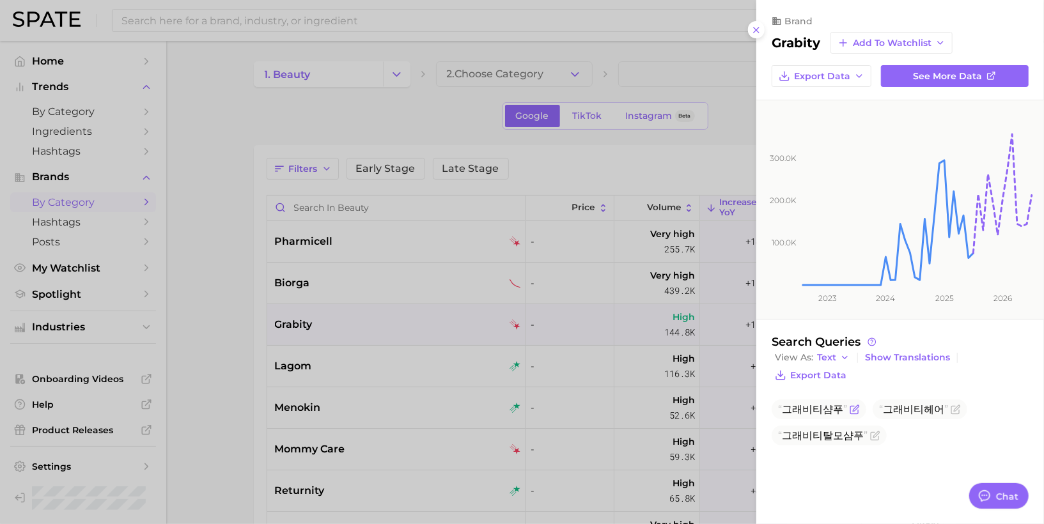
click at [809, 410] on span "그래비티샴푸" at bounding box center [812, 409] width 69 height 12
copy span "그래비티샴푸"
click at [424, 368] on div at bounding box center [522, 262] width 1044 height 524
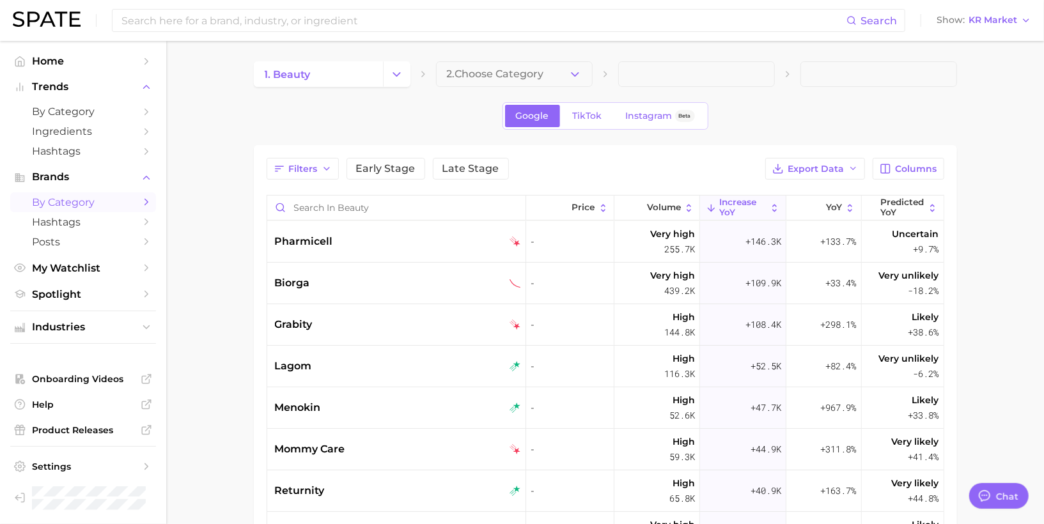
click at [424, 368] on div "lagom" at bounding box center [398, 366] width 246 height 15
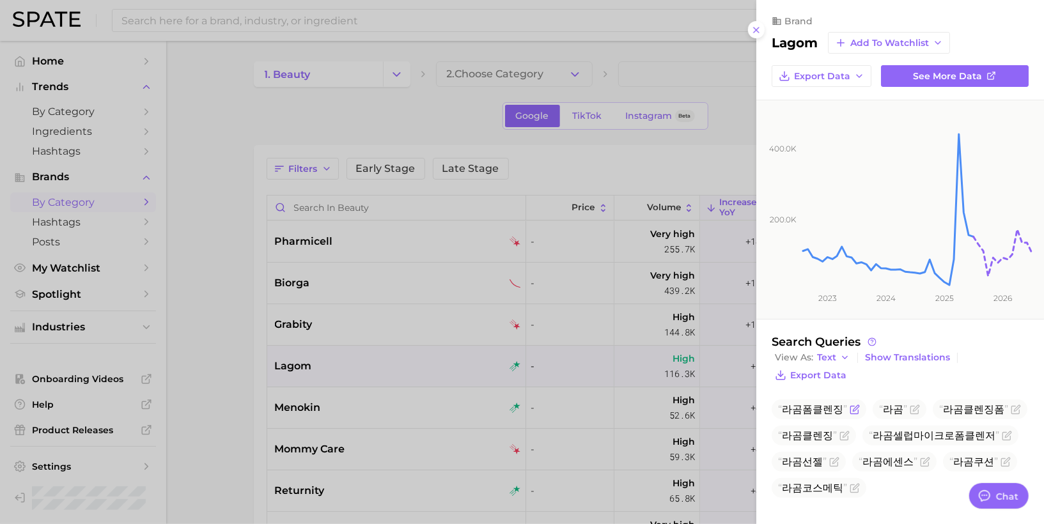
click at [816, 403] on span "라곰폼클렌징" at bounding box center [812, 409] width 69 height 12
copy span "라곰폼클렌징"
click at [433, 388] on div at bounding box center [522, 262] width 1044 height 524
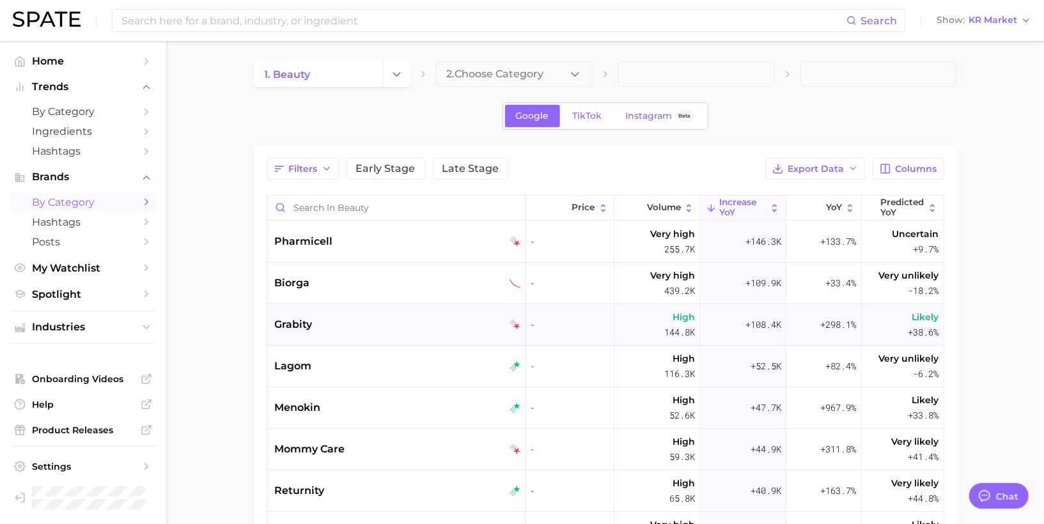
click at [399, 321] on div "grabity" at bounding box center [398, 324] width 246 height 15
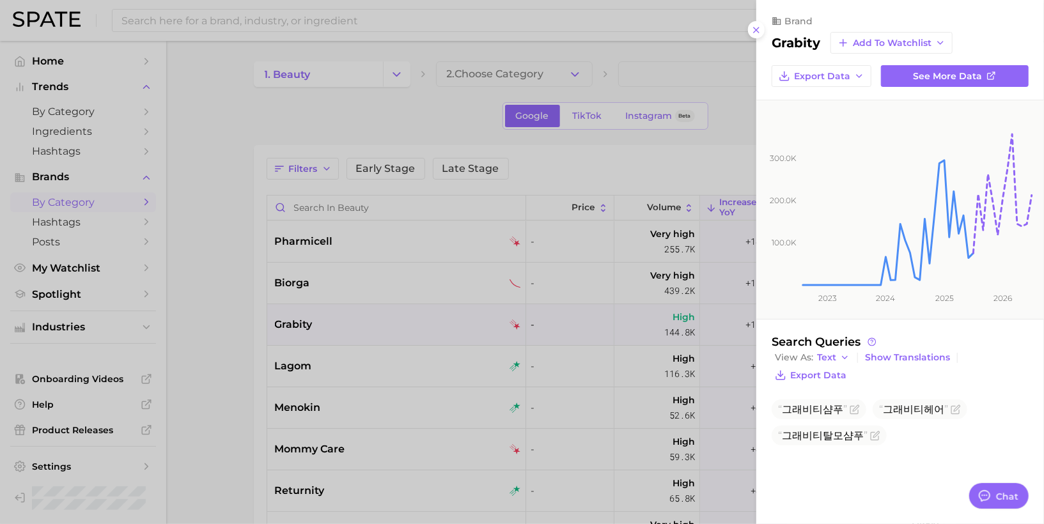
click at [399, 321] on div at bounding box center [522, 262] width 1044 height 524
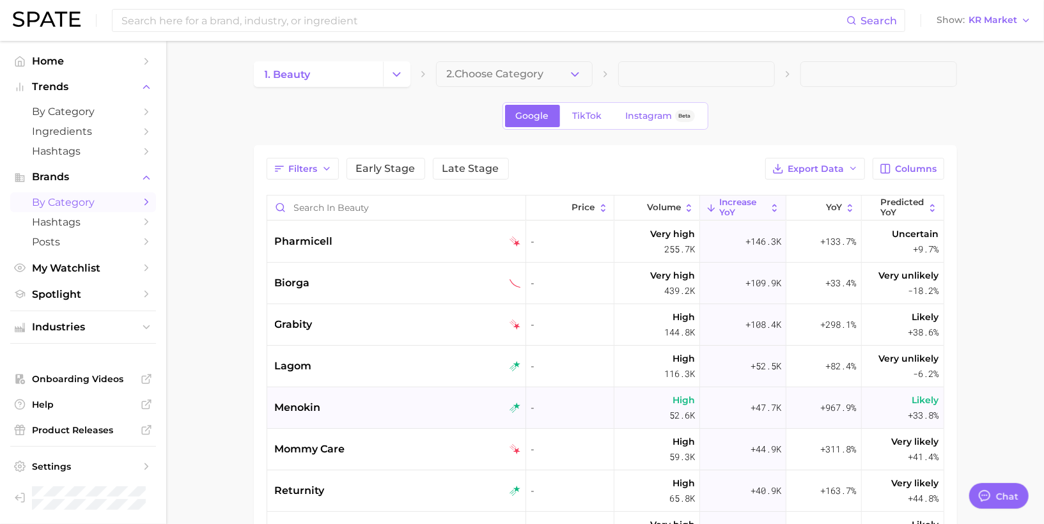
click at [363, 411] on div "menokin" at bounding box center [398, 407] width 246 height 15
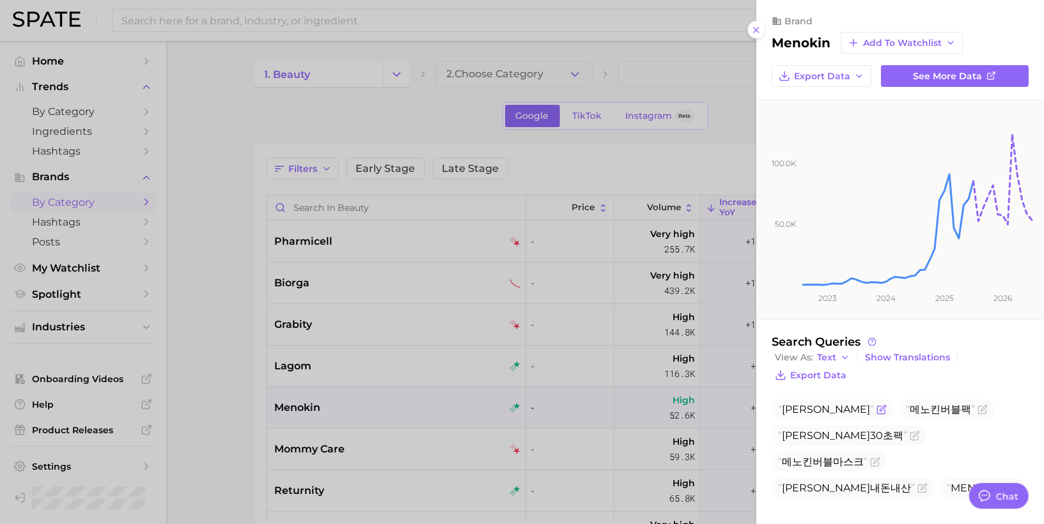
click at [791, 405] on span "[PERSON_NAME]" at bounding box center [826, 409] width 96 height 12
copy span "[PERSON_NAME]"
click at [422, 387] on div at bounding box center [522, 262] width 1044 height 524
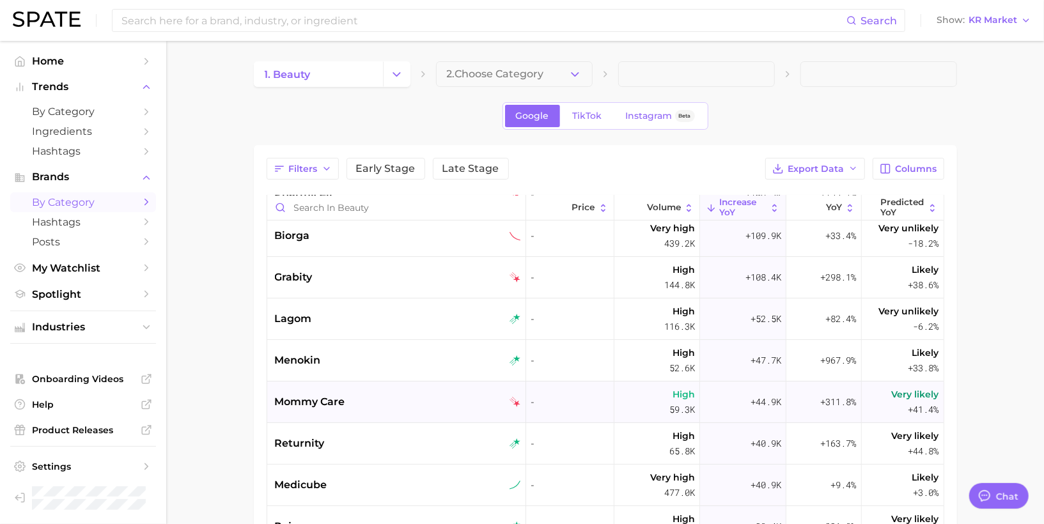
scroll to position [93, 0]
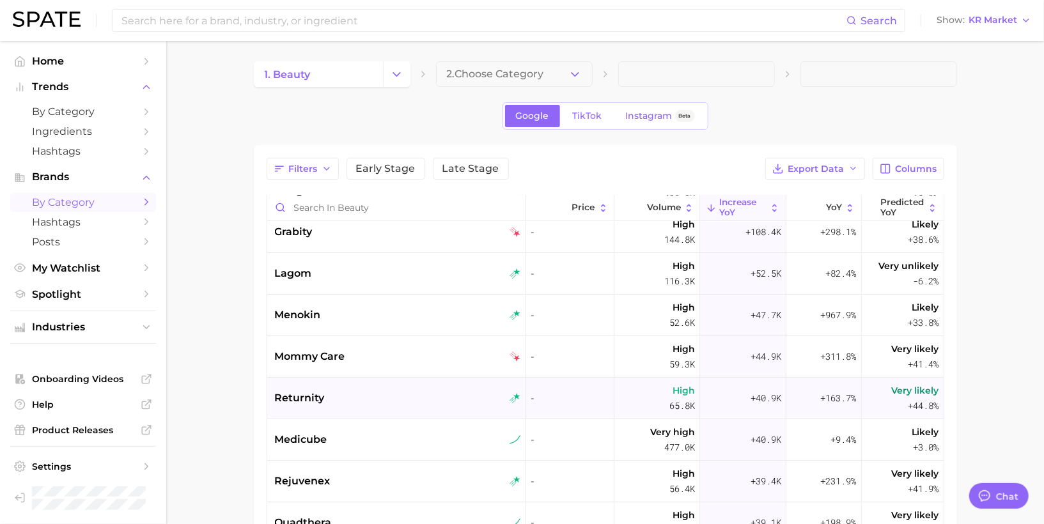
click at [369, 412] on div "returnity" at bounding box center [396, 399] width 259 height 42
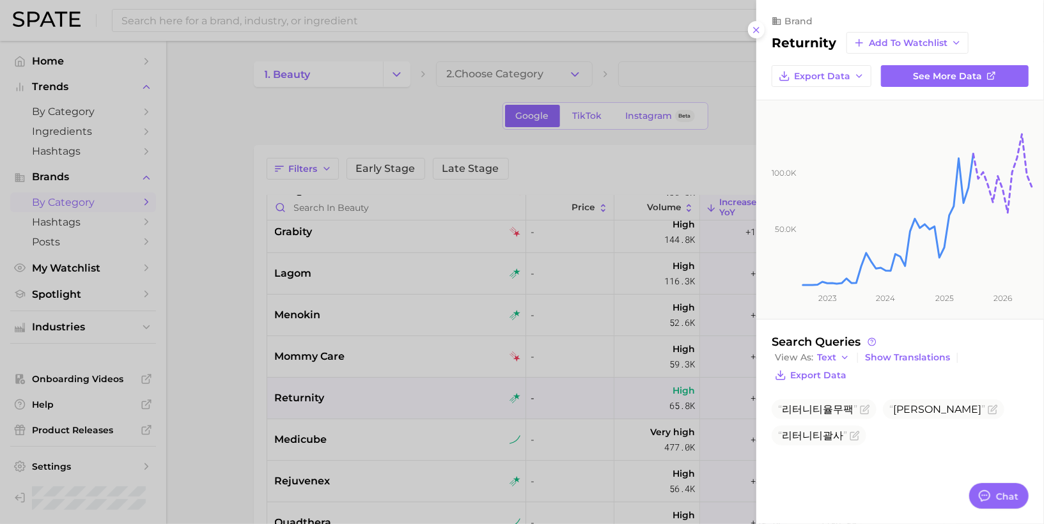
click at [360, 366] on div at bounding box center [522, 262] width 1044 height 524
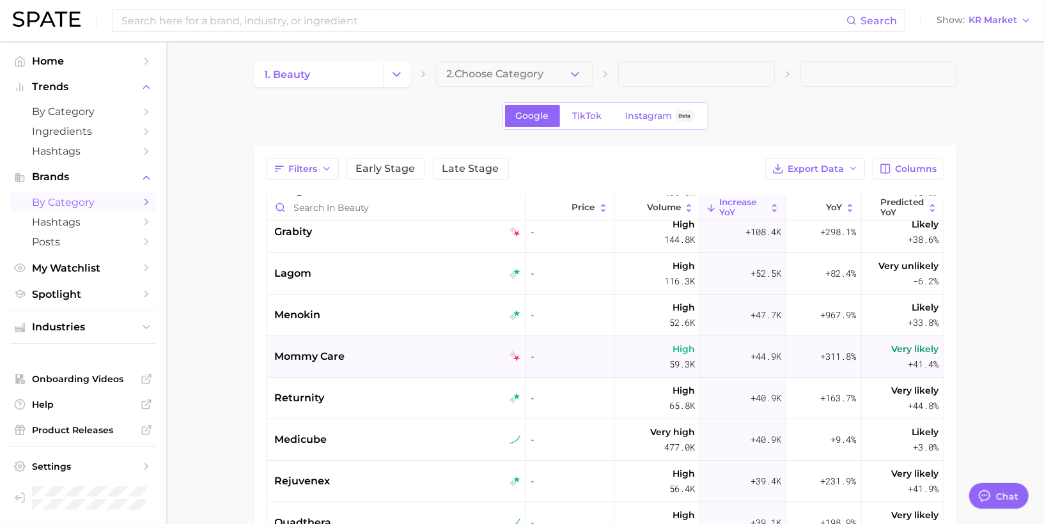
click at [346, 360] on div "mommy care" at bounding box center [398, 356] width 246 height 15
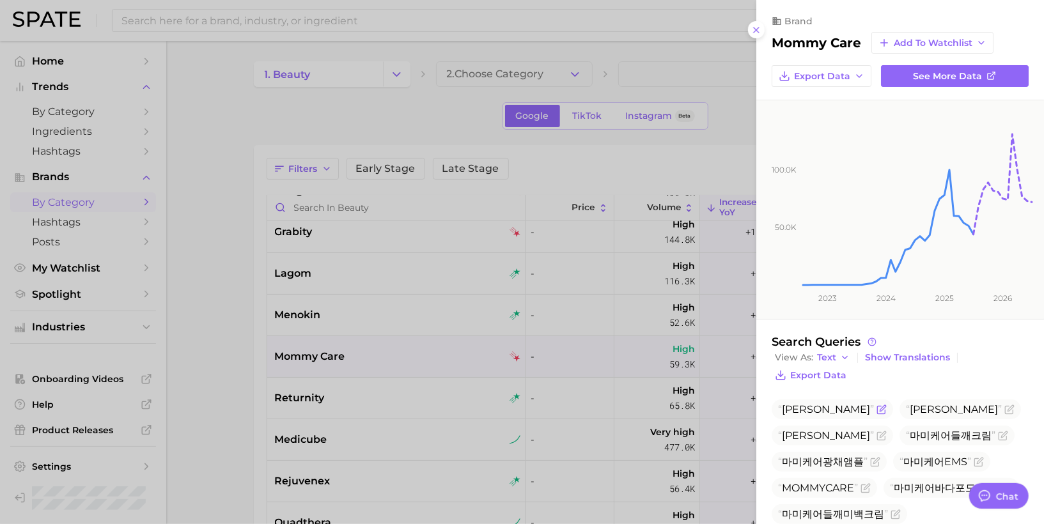
click at [789, 411] on span "[PERSON_NAME]" at bounding box center [826, 409] width 96 height 12
copy span "[PERSON_NAME]"
click at [293, 399] on div at bounding box center [522, 262] width 1044 height 524
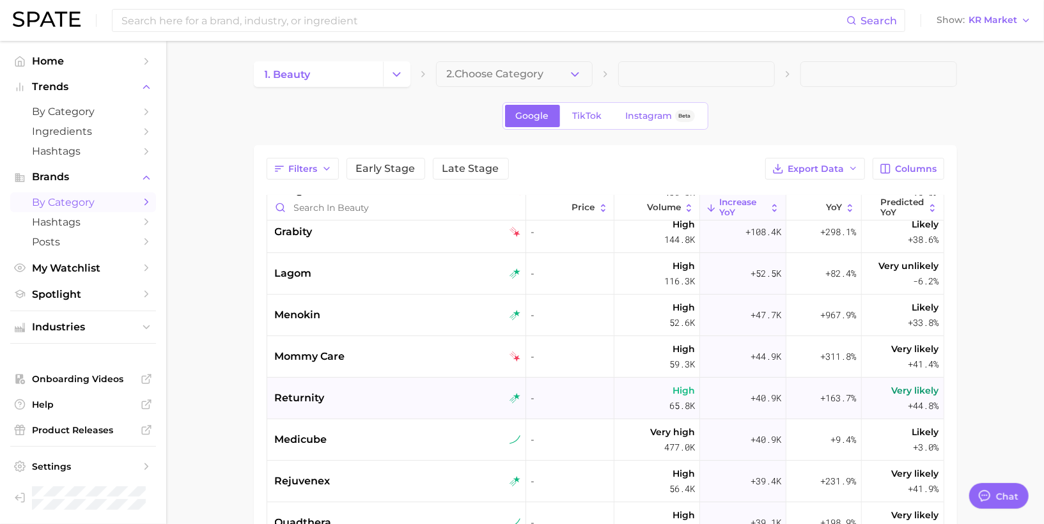
click at [288, 397] on span "returnity" at bounding box center [300, 397] width 50 height 15
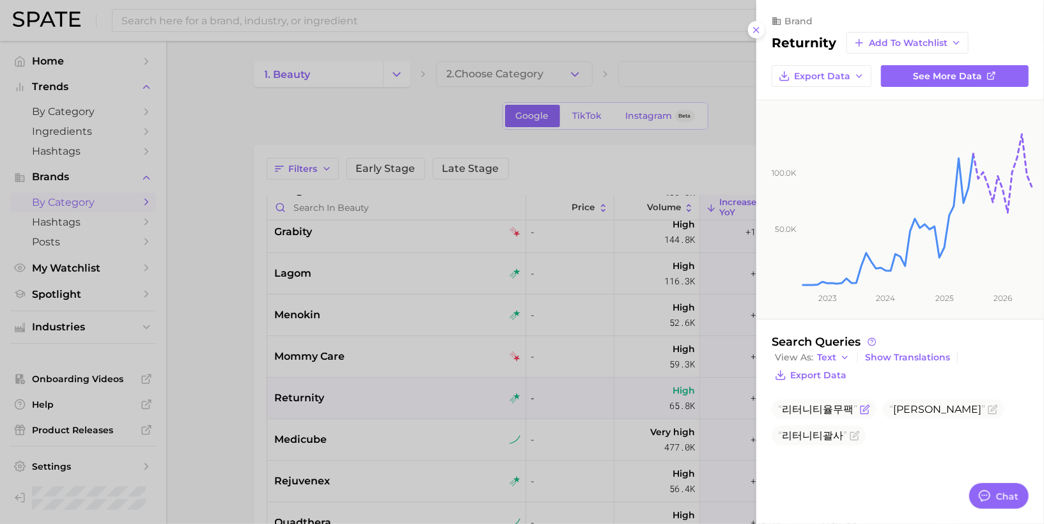
click at [807, 403] on span "리터니티율무팩" at bounding box center [817, 409] width 79 height 12
copy span "리터니티율무팩"
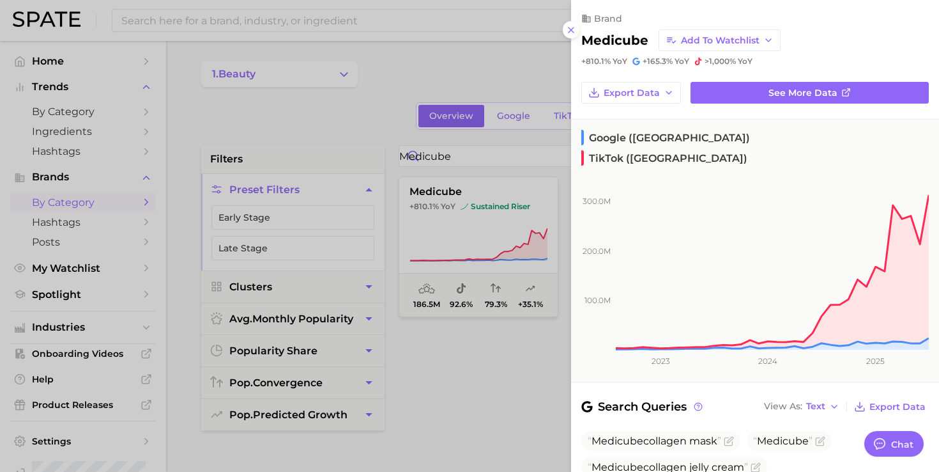
click at [519, 63] on div at bounding box center [469, 236] width 939 height 472
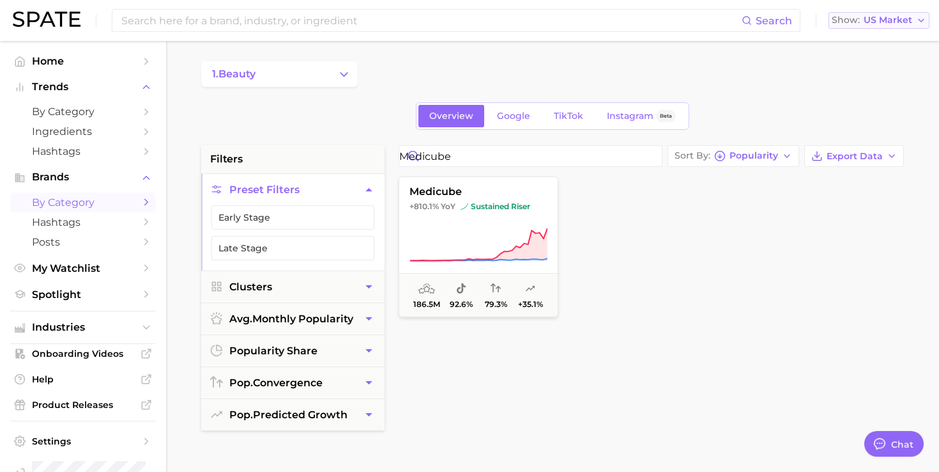
click at [901, 23] on span "US Market" at bounding box center [888, 20] width 49 height 7
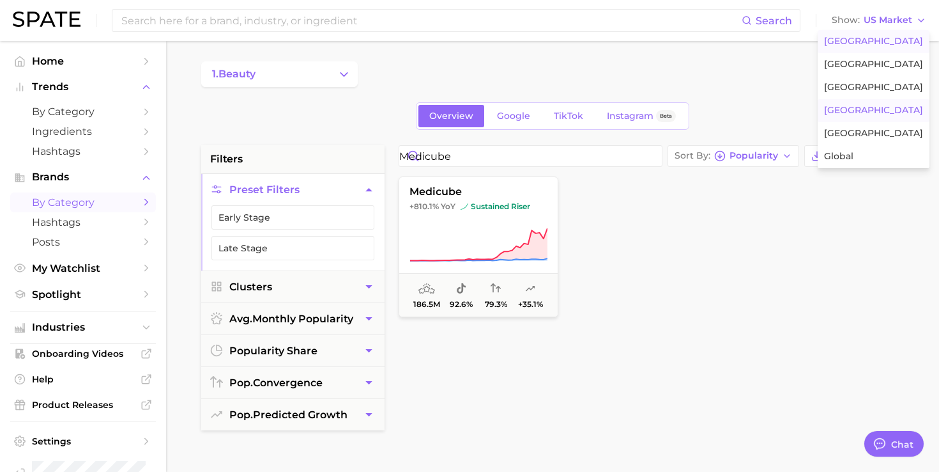
click at [860, 111] on span "[GEOGRAPHIC_DATA]" at bounding box center [873, 110] width 99 height 11
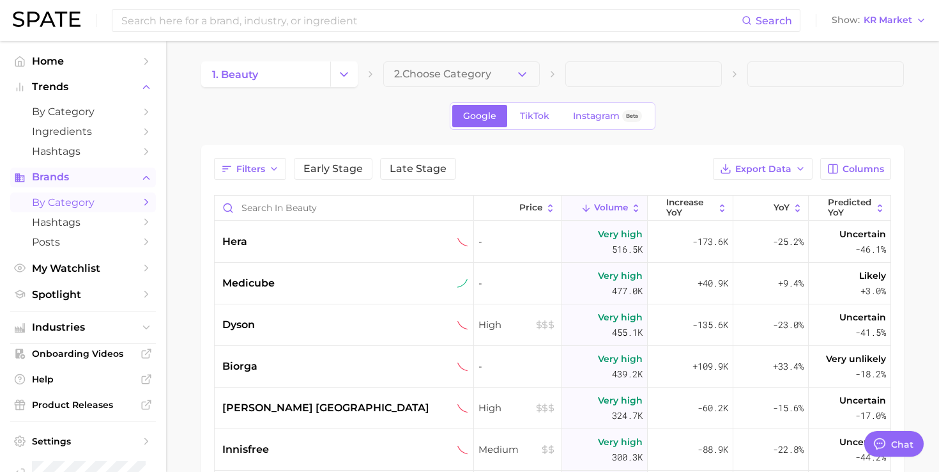
type textarea "x"
click at [63, 205] on span "by Category" at bounding box center [83, 202] width 102 height 12
click at [304, 175] on button "Early Stage" at bounding box center [333, 169] width 79 height 22
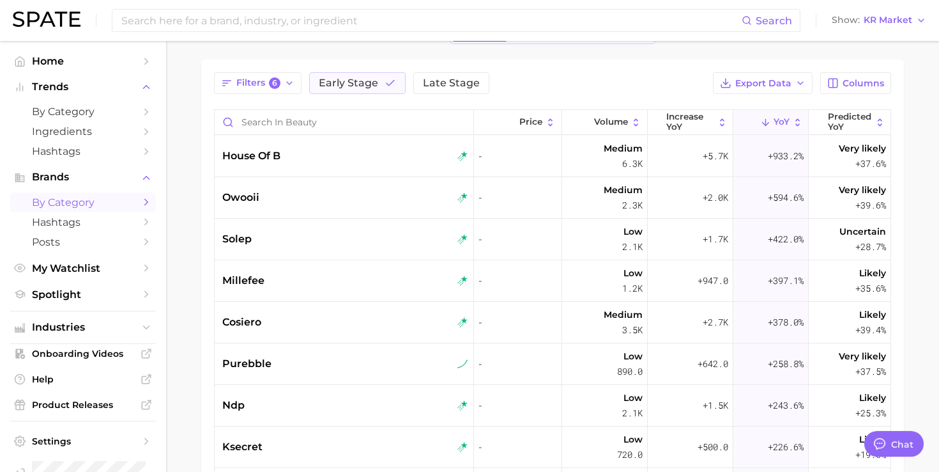
scroll to position [86, 0]
click at [387, 157] on div "house of b" at bounding box center [345, 155] width 246 height 15
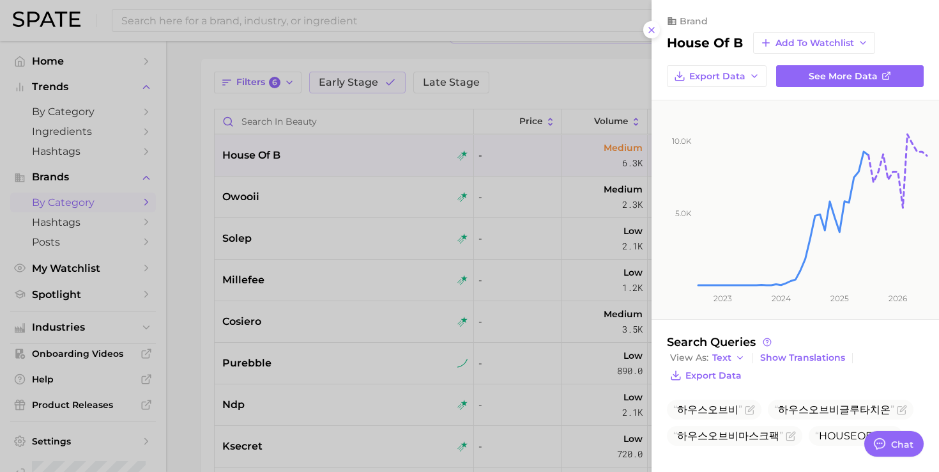
click at [575, 188] on div at bounding box center [469, 236] width 939 height 472
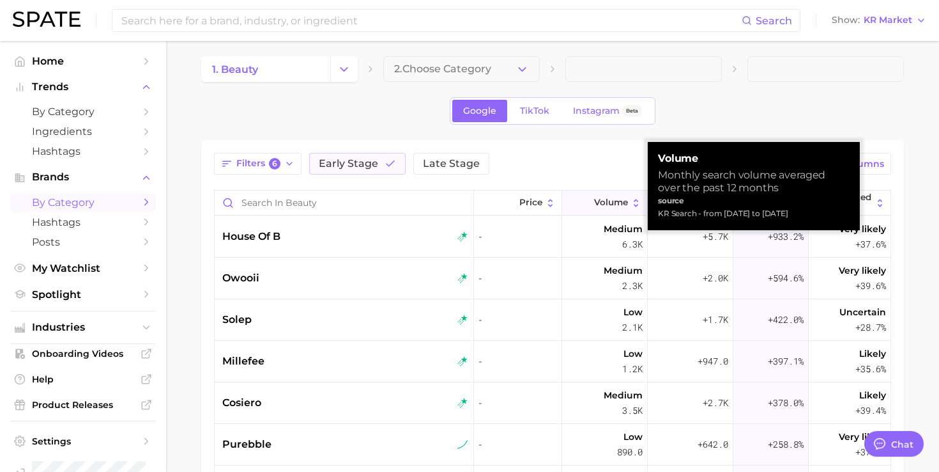
scroll to position [0, 0]
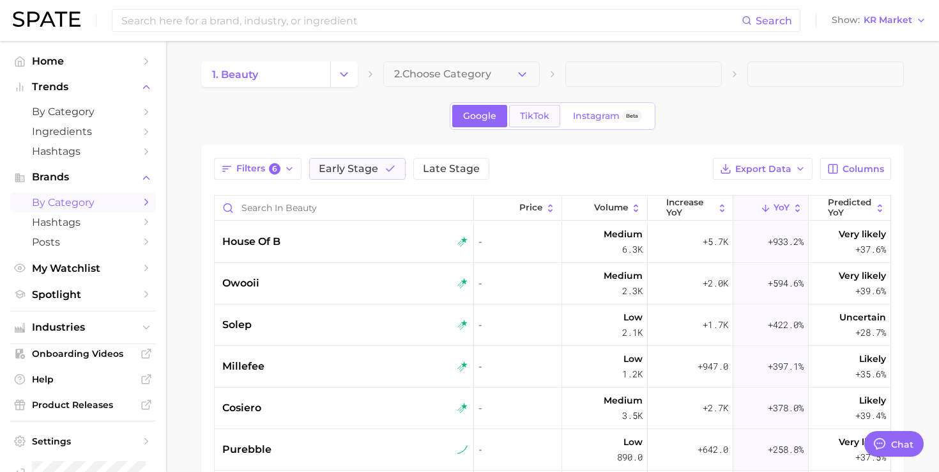
click at [556, 115] on link "TikTok" at bounding box center [534, 116] width 51 height 22
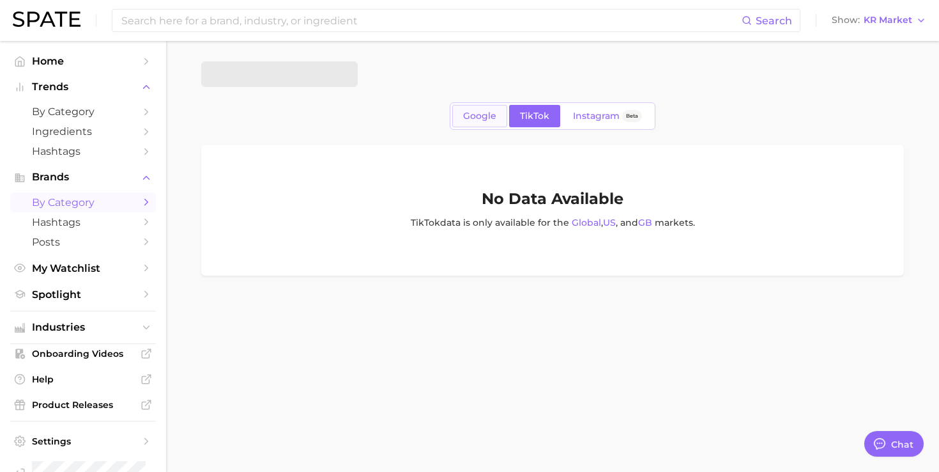
click at [473, 126] on link "Google" at bounding box center [479, 116] width 55 height 22
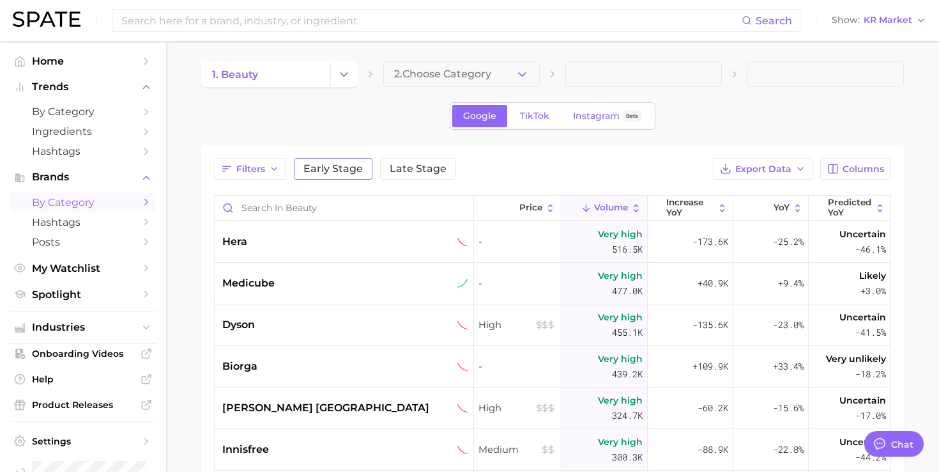
click at [357, 167] on span "Early Stage" at bounding box center [333, 169] width 59 height 10
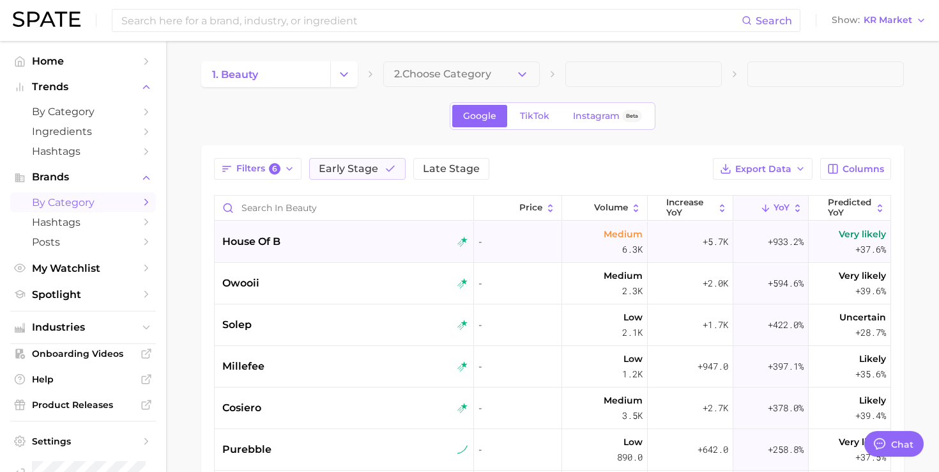
click at [328, 246] on div "house of b" at bounding box center [345, 241] width 246 height 15
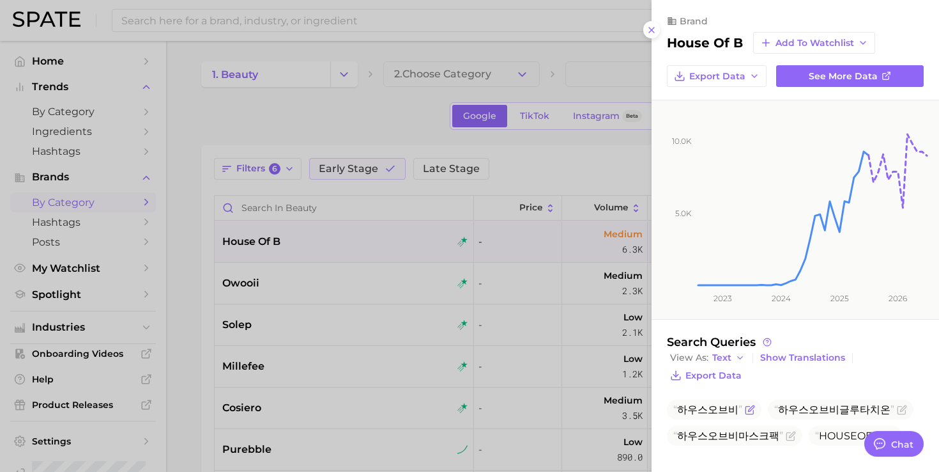
click at [700, 410] on span "하우스오브비" at bounding box center [708, 409] width 69 height 12
copy span "하우스오브비"
click at [460, 254] on div at bounding box center [469, 236] width 939 height 472
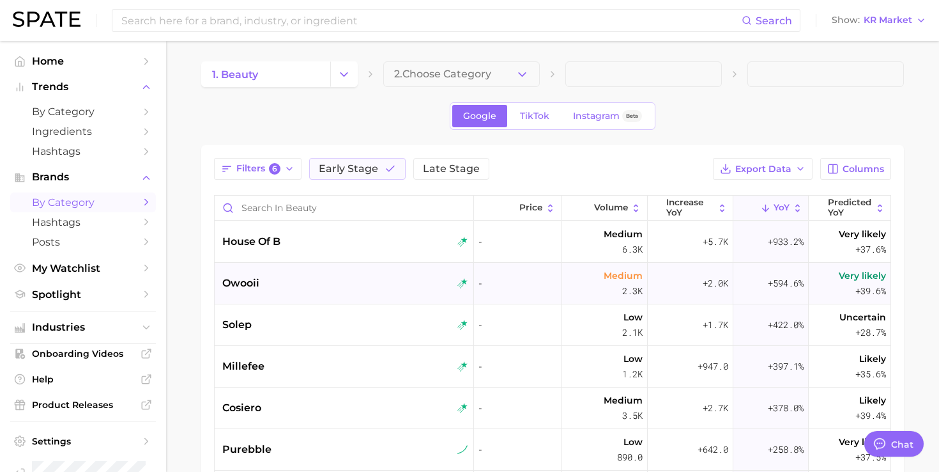
click at [432, 280] on div "owooii" at bounding box center [345, 282] width 246 height 15
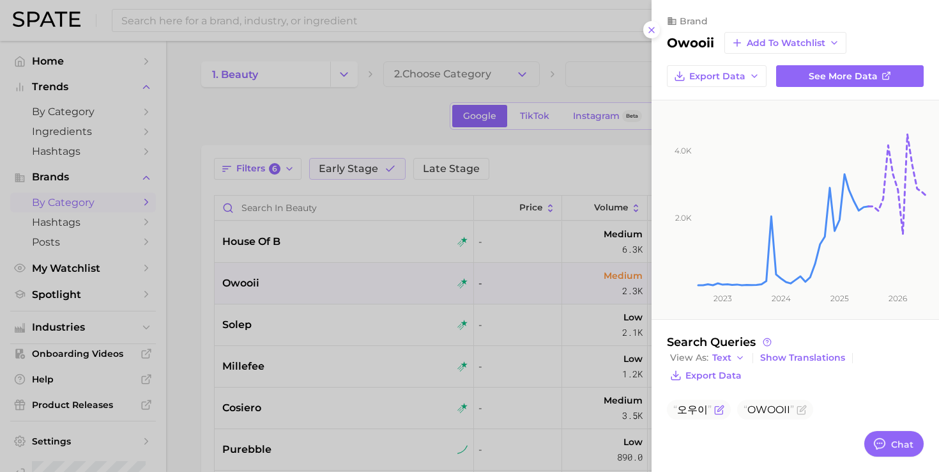
click at [693, 408] on span "오우이" at bounding box center [693, 409] width 38 height 12
copy span "오우이"
click at [316, 245] on div at bounding box center [469, 236] width 939 height 472
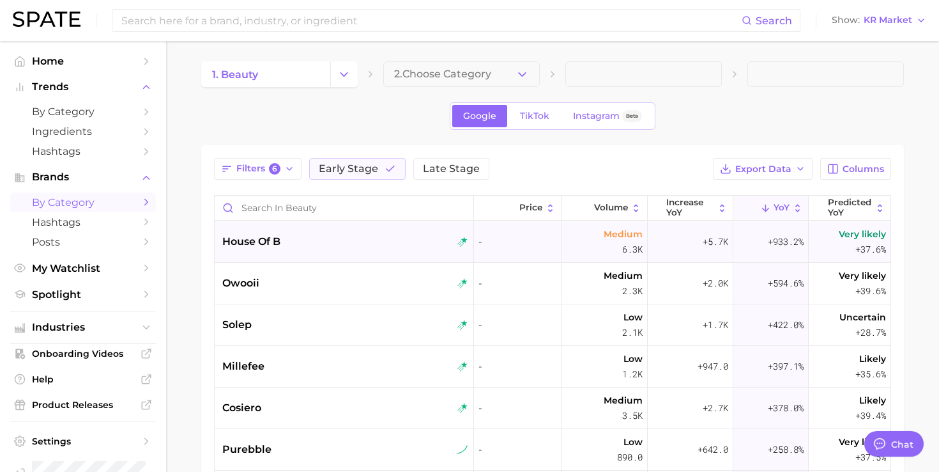
click at [295, 234] on div "house of b" at bounding box center [345, 241] width 246 height 15
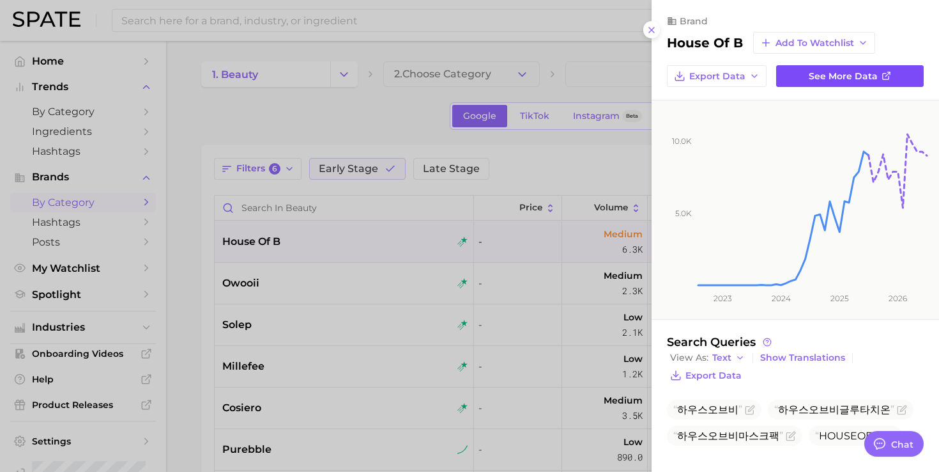
click at [812, 79] on span "See more data" at bounding box center [843, 76] width 69 height 11
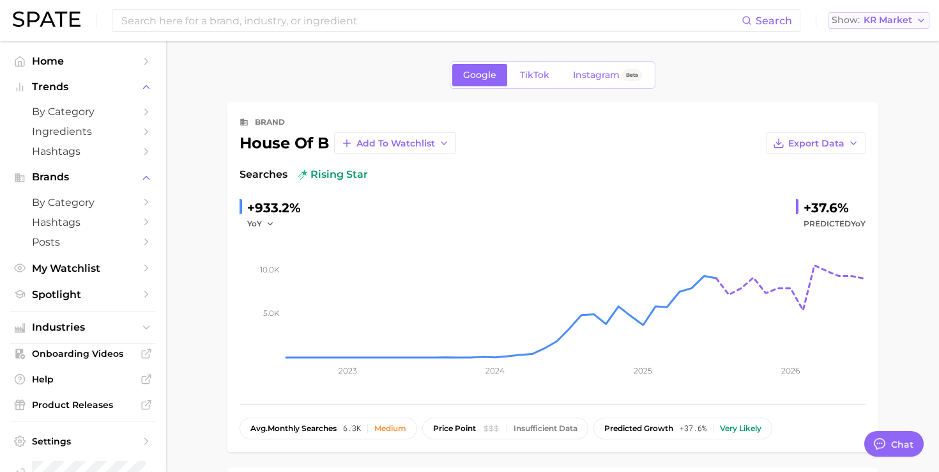
click at [897, 24] on span "KR Market" at bounding box center [888, 20] width 49 height 7
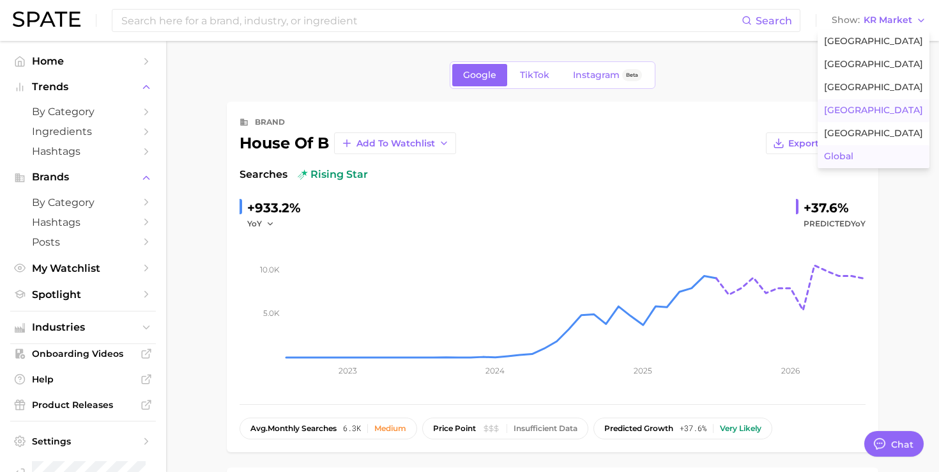
click at [854, 154] on span "Global" at bounding box center [838, 156] width 29 height 11
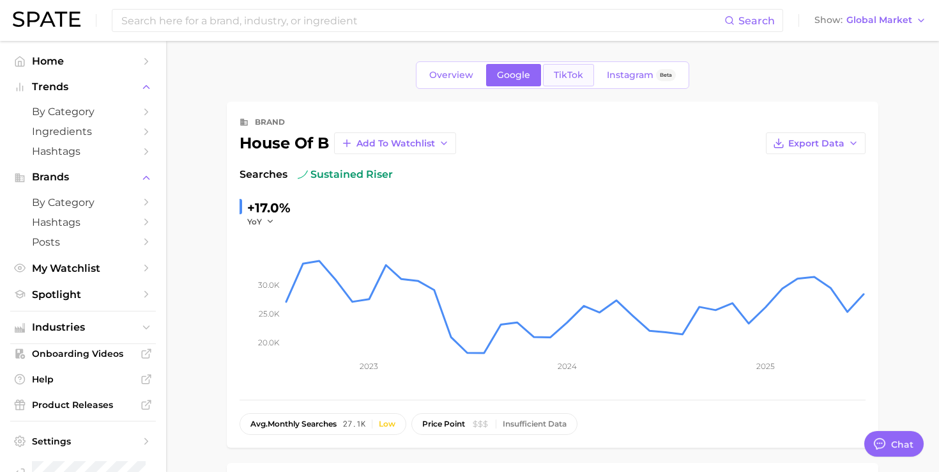
click at [559, 73] on span "TikTok" at bounding box center [568, 75] width 29 height 11
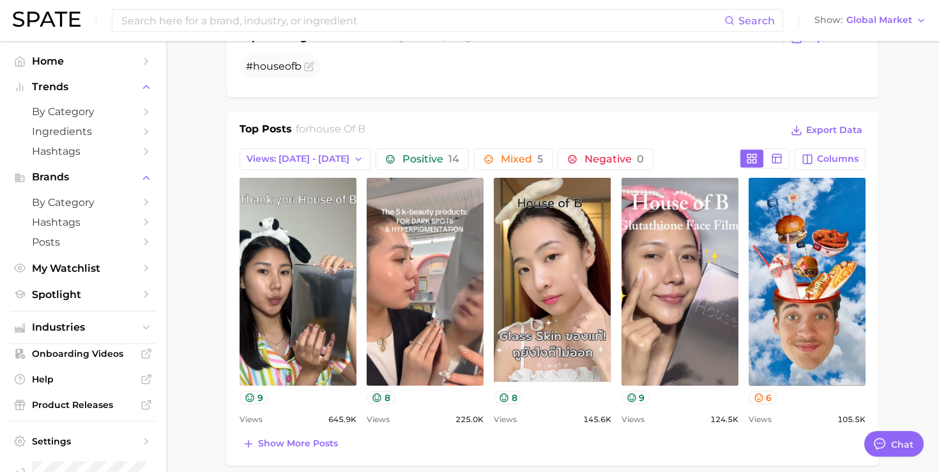
scroll to position [468, 0]
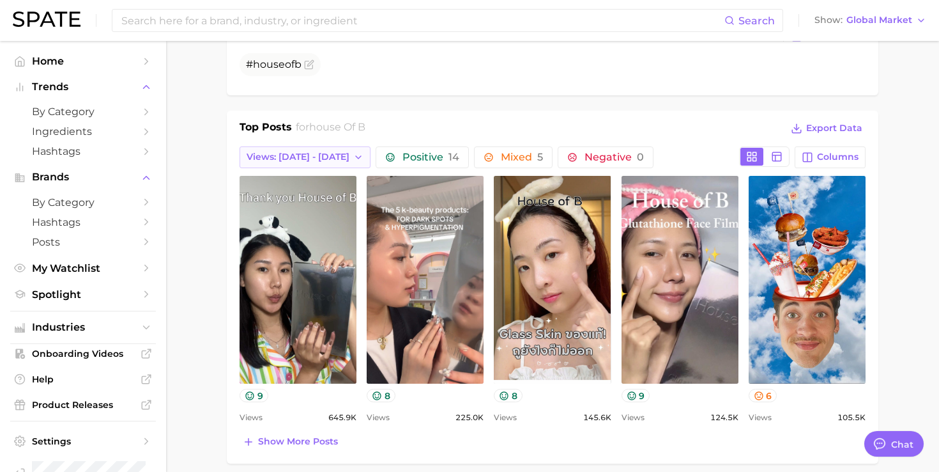
click at [311, 146] on button "Views: [DATE] - [DATE]" at bounding box center [305, 157] width 131 height 22
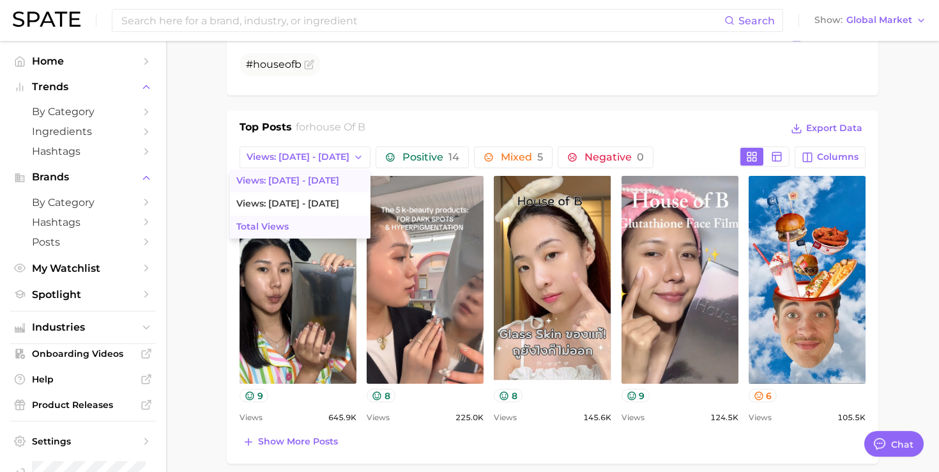
click at [291, 224] on button "Total Views" at bounding box center [300, 226] width 141 height 23
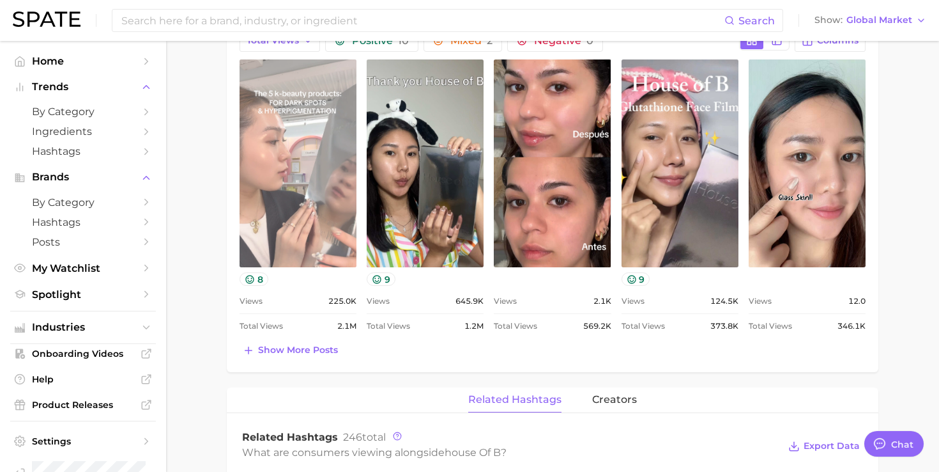
scroll to position [586, 0]
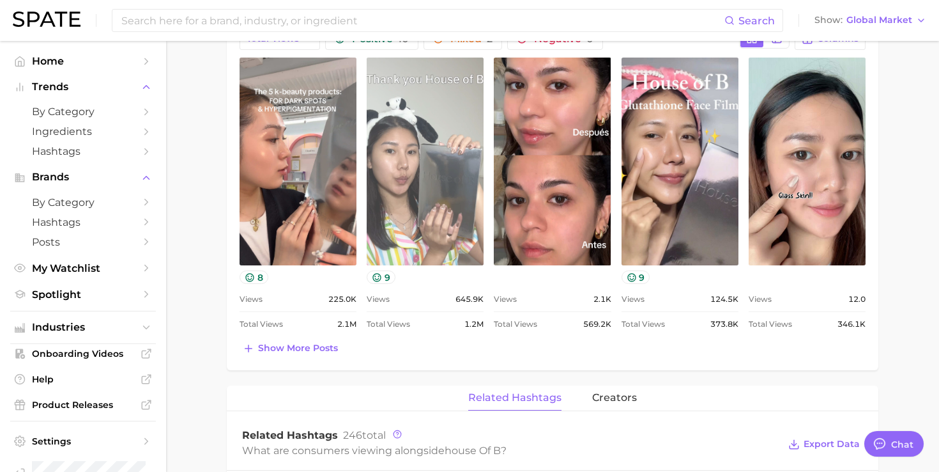
click at [410, 149] on link "view post on TikTok" at bounding box center [425, 162] width 117 height 208
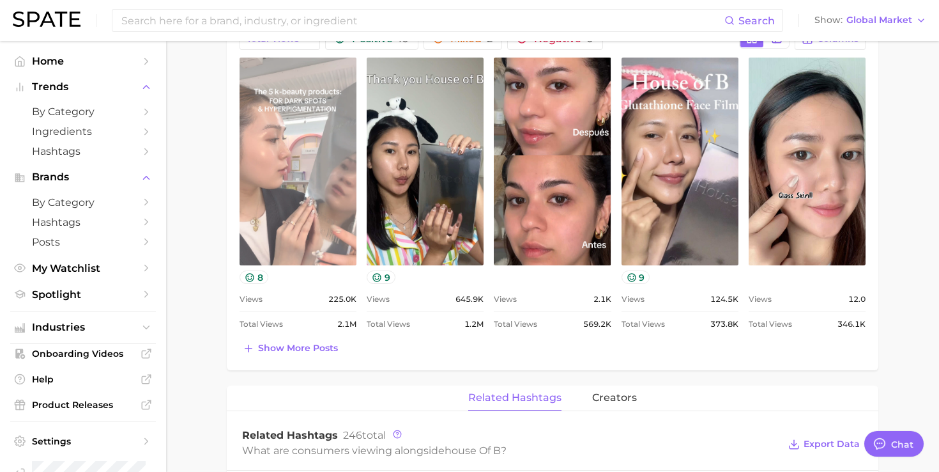
click at [286, 192] on link "view post on TikTok" at bounding box center [298, 162] width 117 height 208
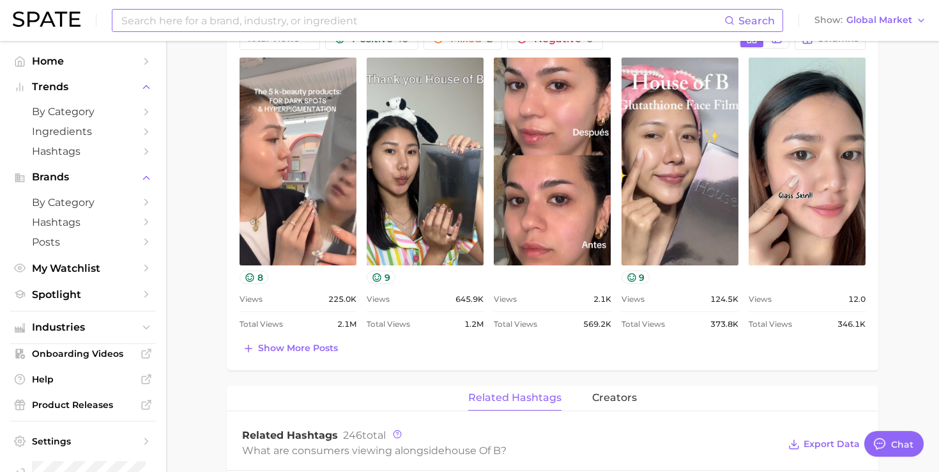
click at [441, 13] on input at bounding box center [422, 21] width 605 height 22
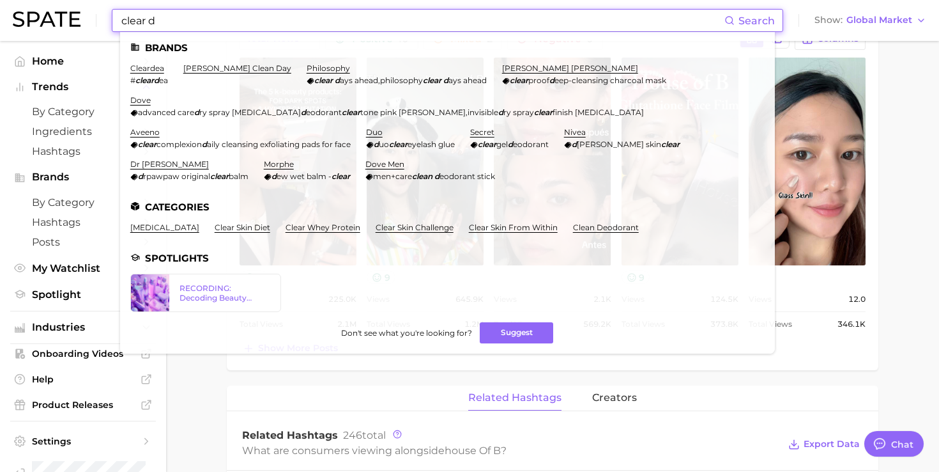
click at [185, 23] on input "clear d" at bounding box center [422, 21] width 605 height 22
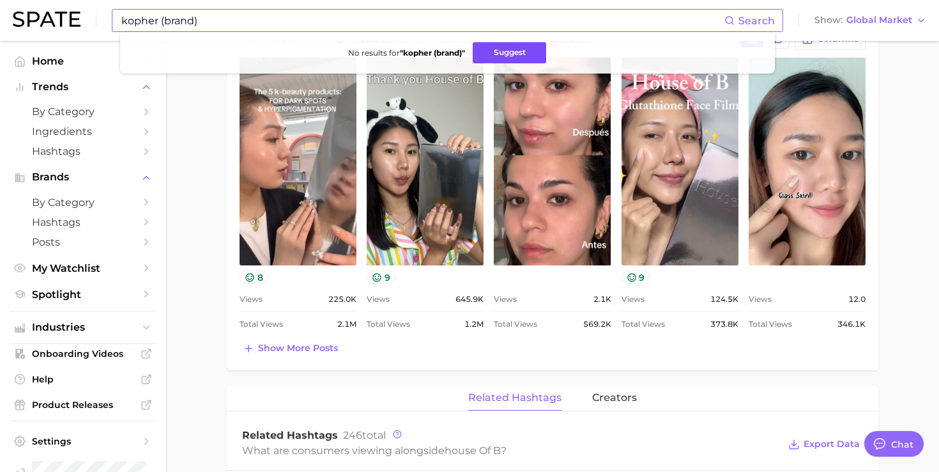
click at [526, 49] on button "Suggest" at bounding box center [509, 52] width 73 height 21
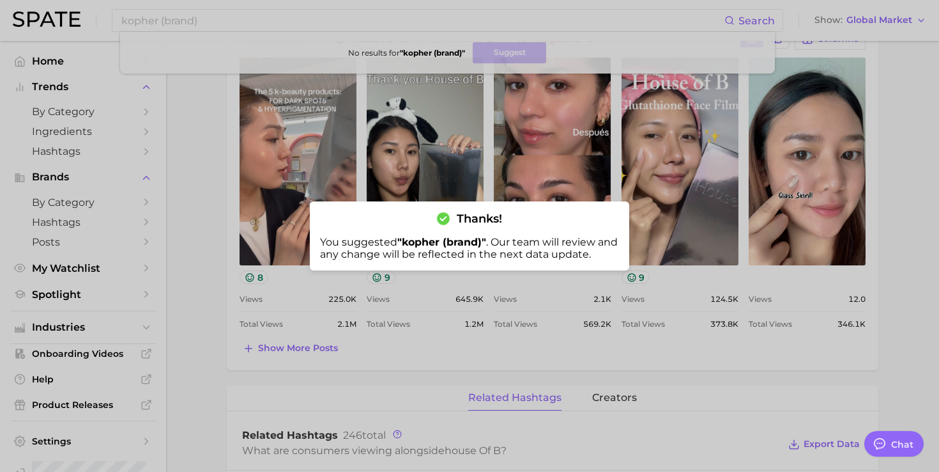
click at [400, 13] on div at bounding box center [469, 236] width 939 height 472
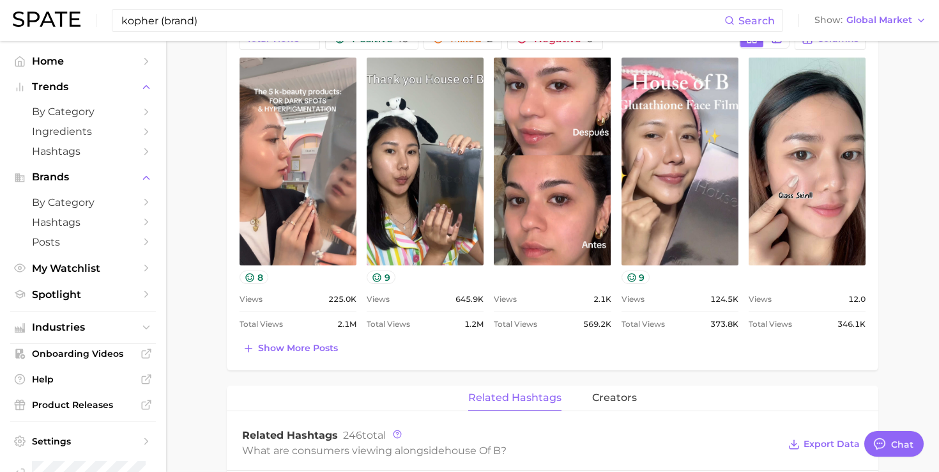
click at [400, 13] on input "kopher (brand)" at bounding box center [422, 21] width 605 height 22
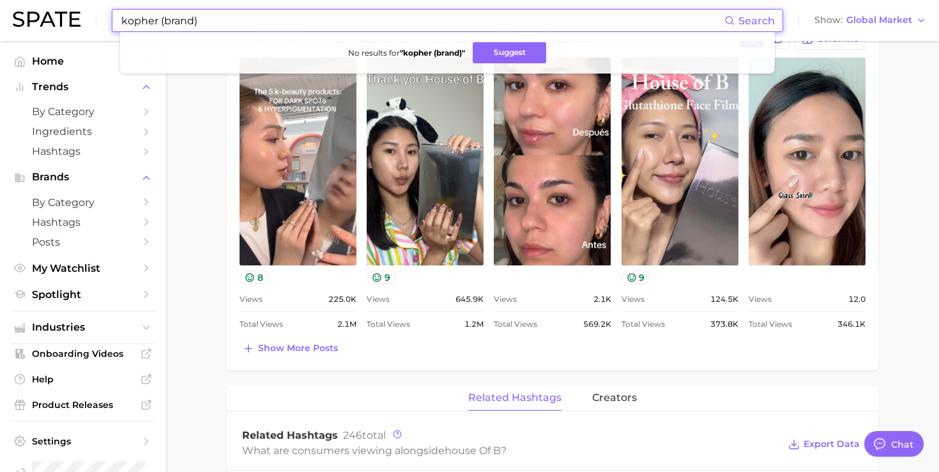
click at [400, 13] on input "kopher (brand)" at bounding box center [422, 21] width 605 height 22
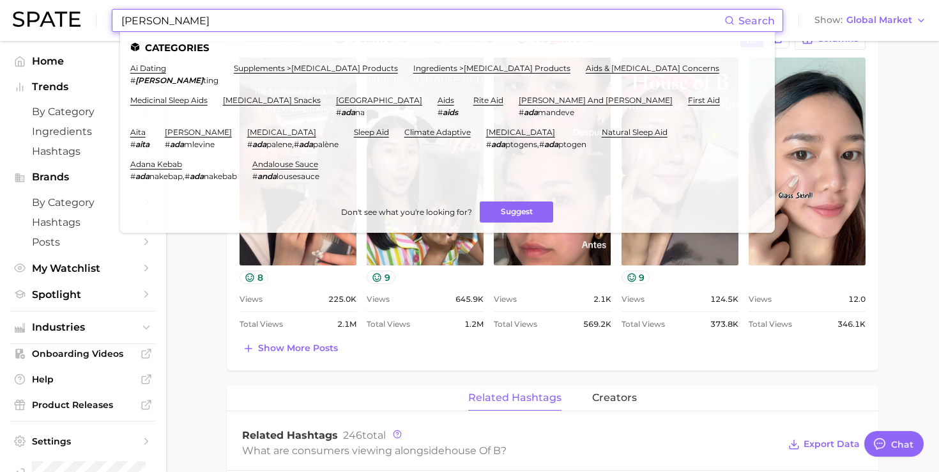
click at [376, 25] on input "aida" at bounding box center [422, 21] width 605 height 22
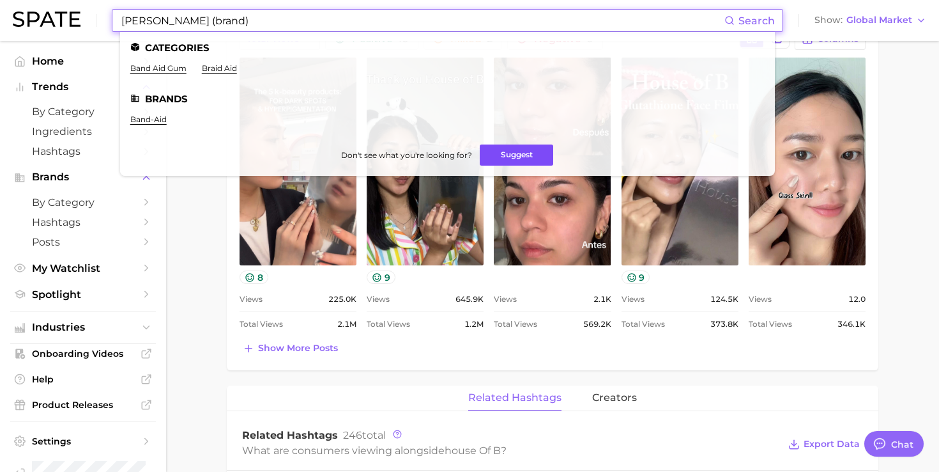
type input "aida (brand)"
click at [519, 150] on button "Suggest" at bounding box center [516, 154] width 73 height 21
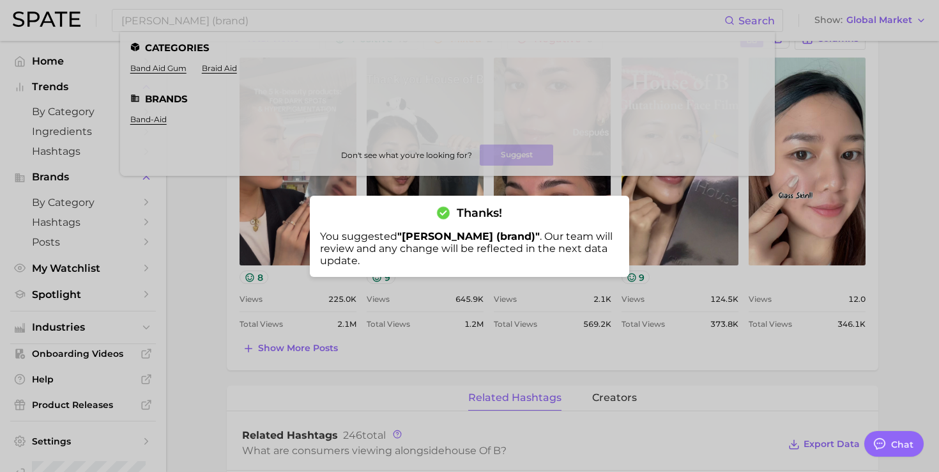
click at [616, 290] on div at bounding box center [469, 236] width 939 height 472
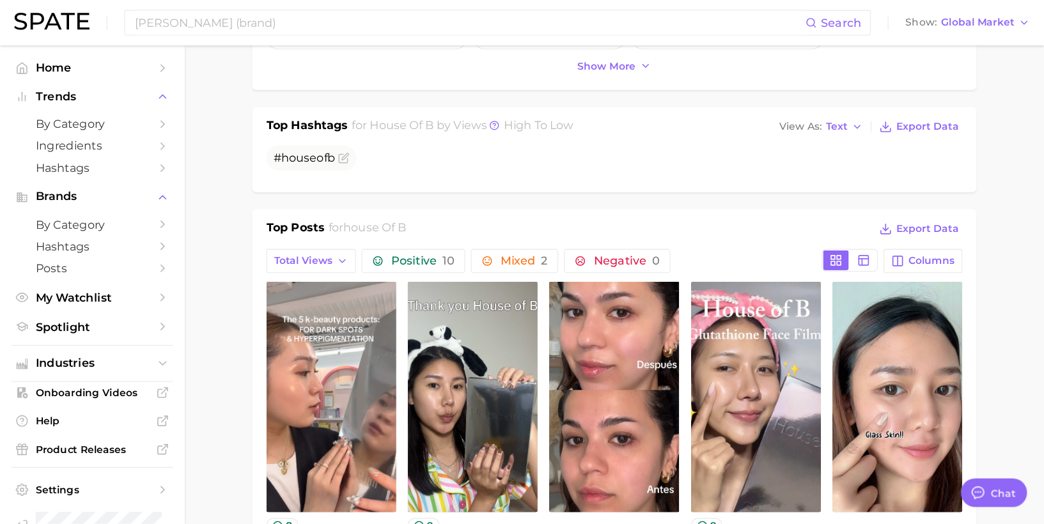
scroll to position [0, 0]
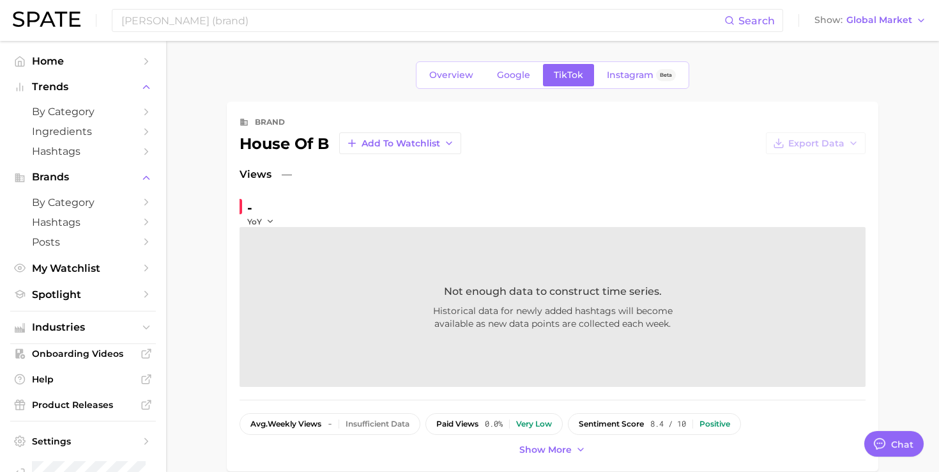
type textarea "x"
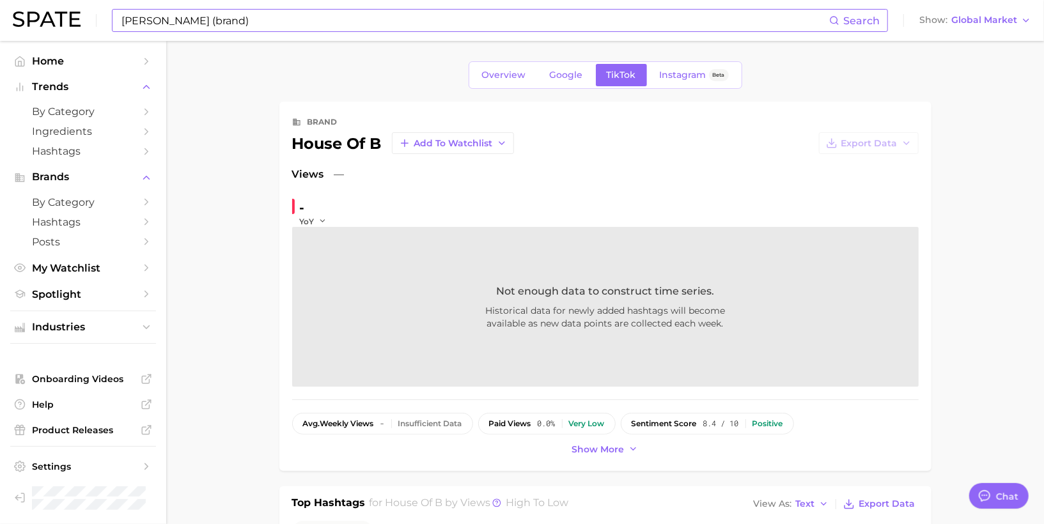
click at [393, 29] on input "aida (brand)" at bounding box center [474, 21] width 709 height 22
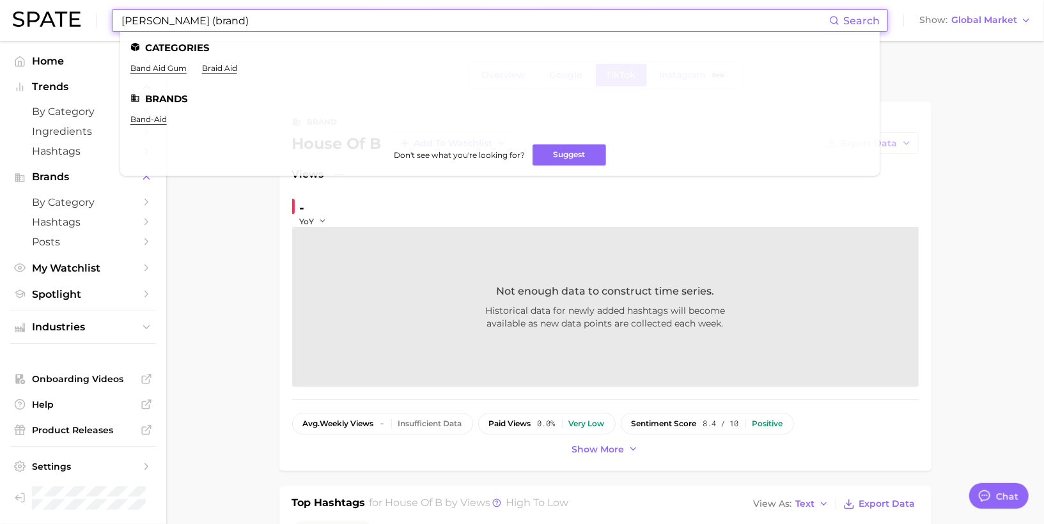
click at [393, 29] on input "aida (brand)" at bounding box center [474, 21] width 709 height 22
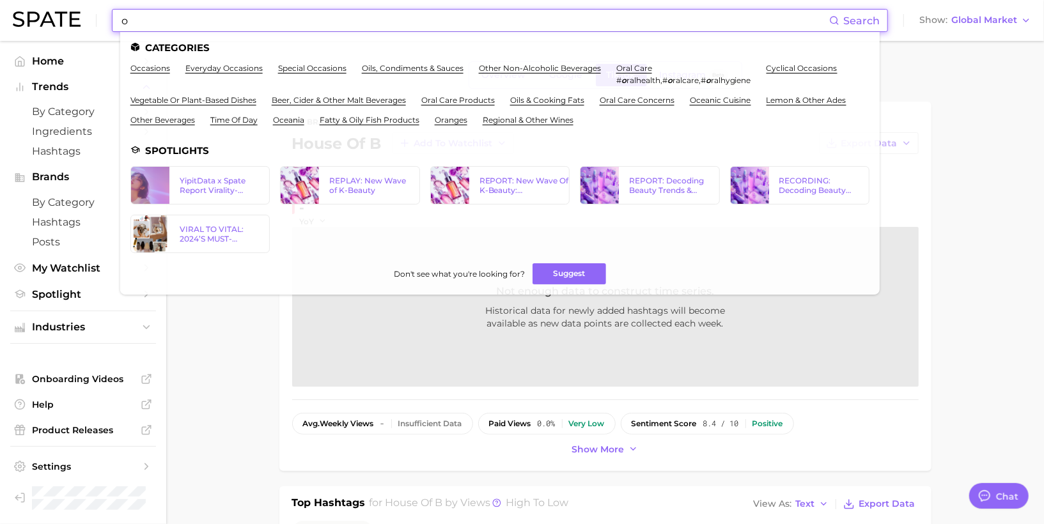
type input "o"
